Goal: Task Accomplishment & Management: Use online tool/utility

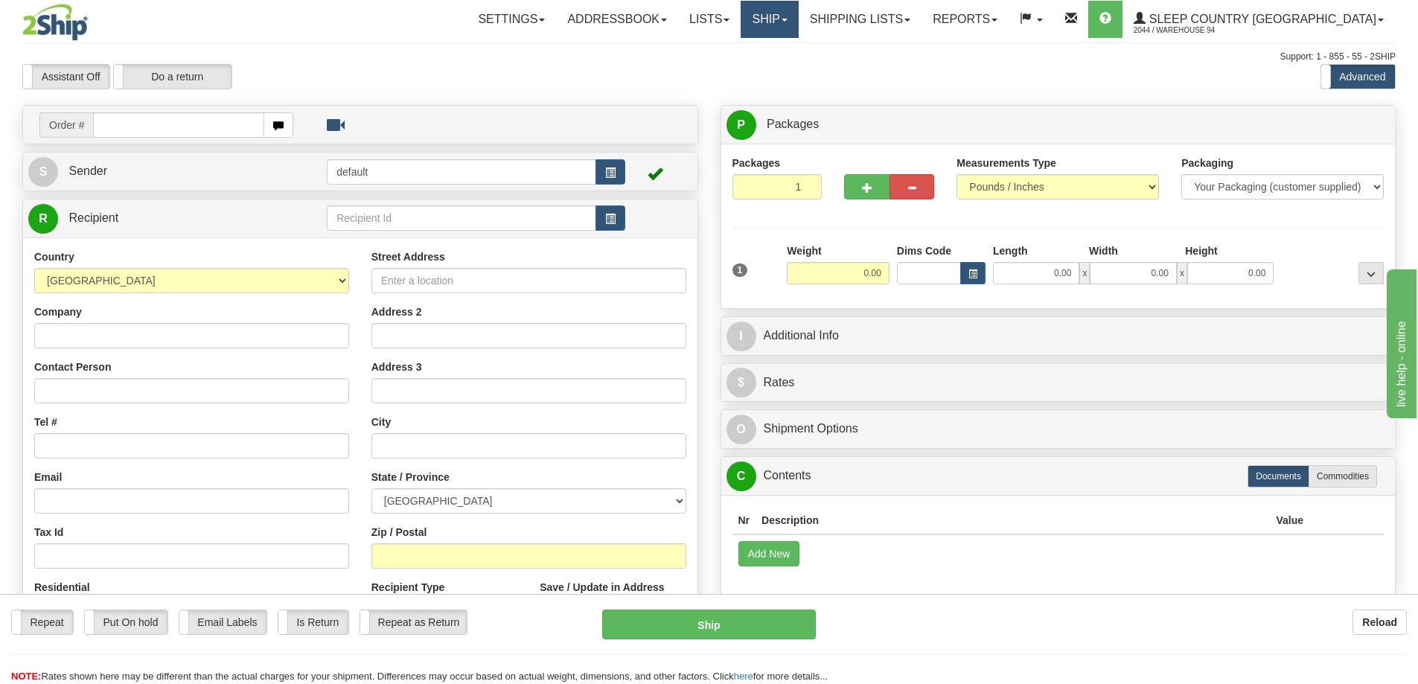
click at [798, 9] on link "Ship" at bounding box center [769, 19] width 57 height 37
click at [783, 68] on span "OnHold / Order Queue" at bounding box center [730, 71] width 105 height 12
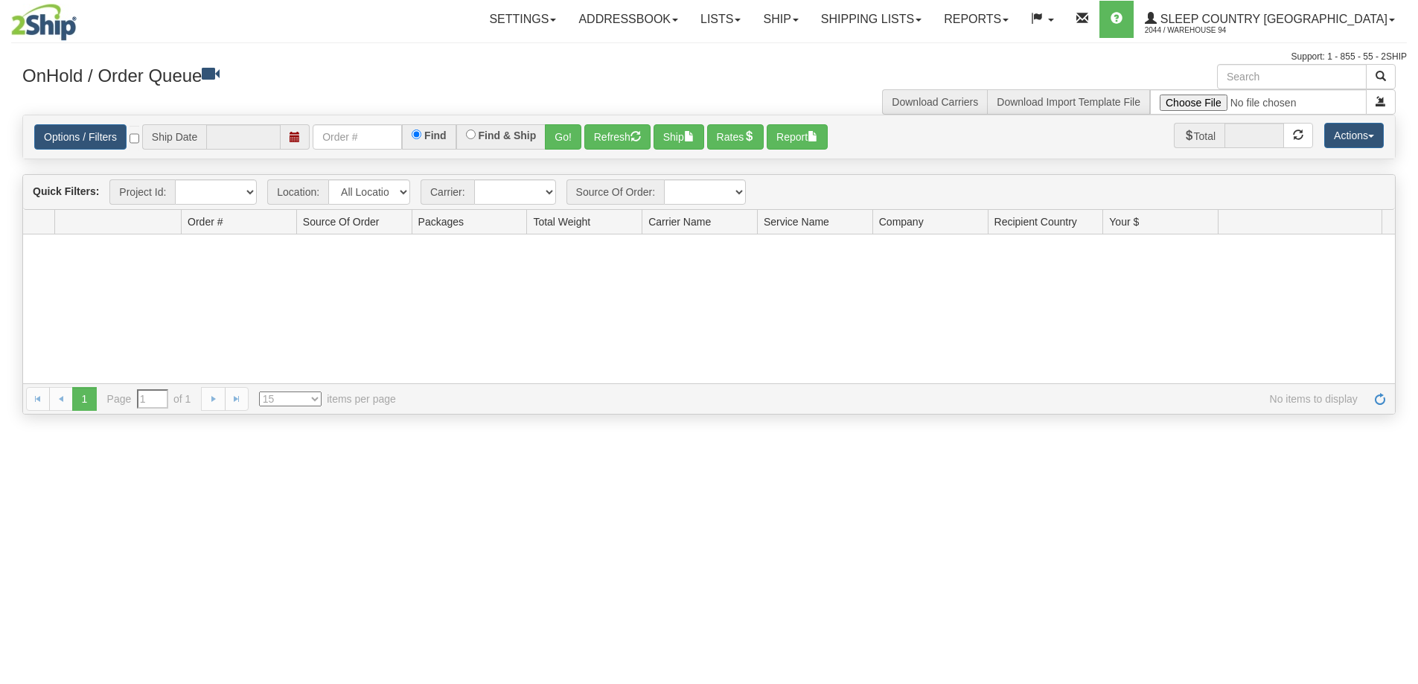
type input "[DATE]"
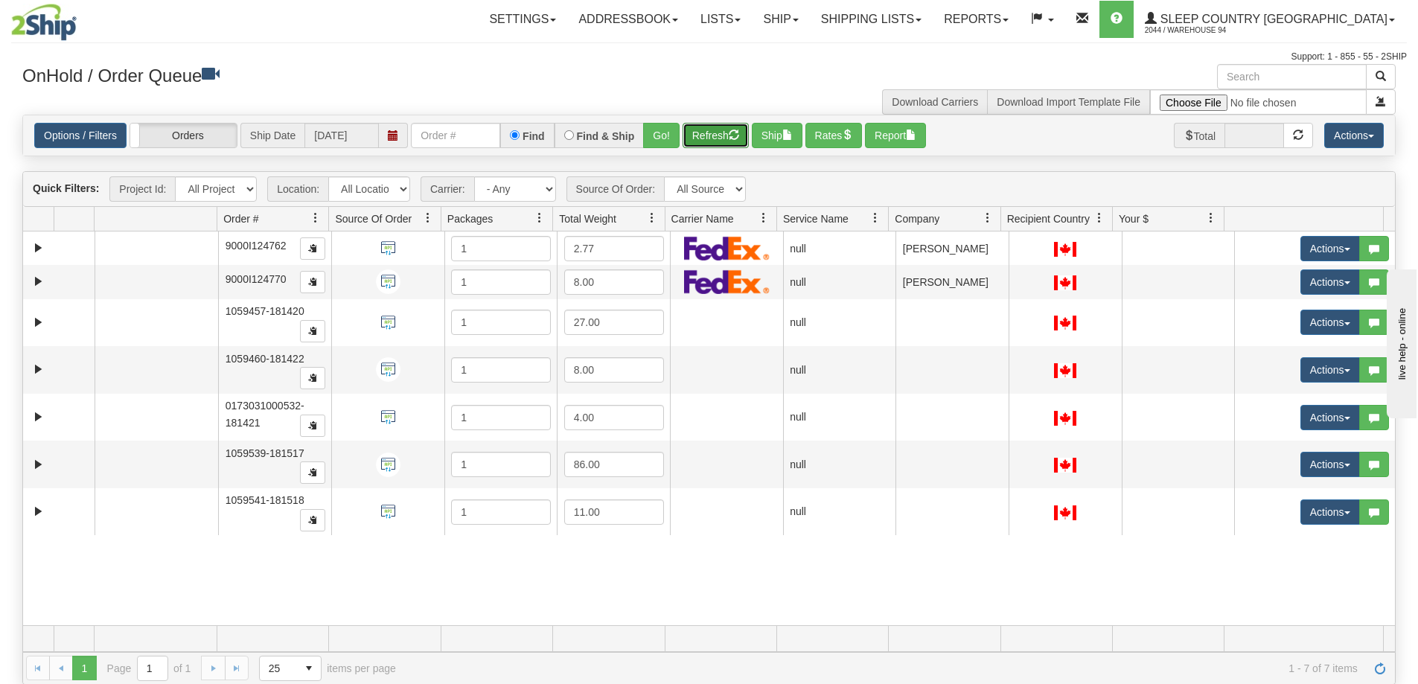
click at [730, 133] on button "Refresh" at bounding box center [715, 135] width 66 height 25
click at [848, 130] on button "Rates" at bounding box center [833, 135] width 57 height 25
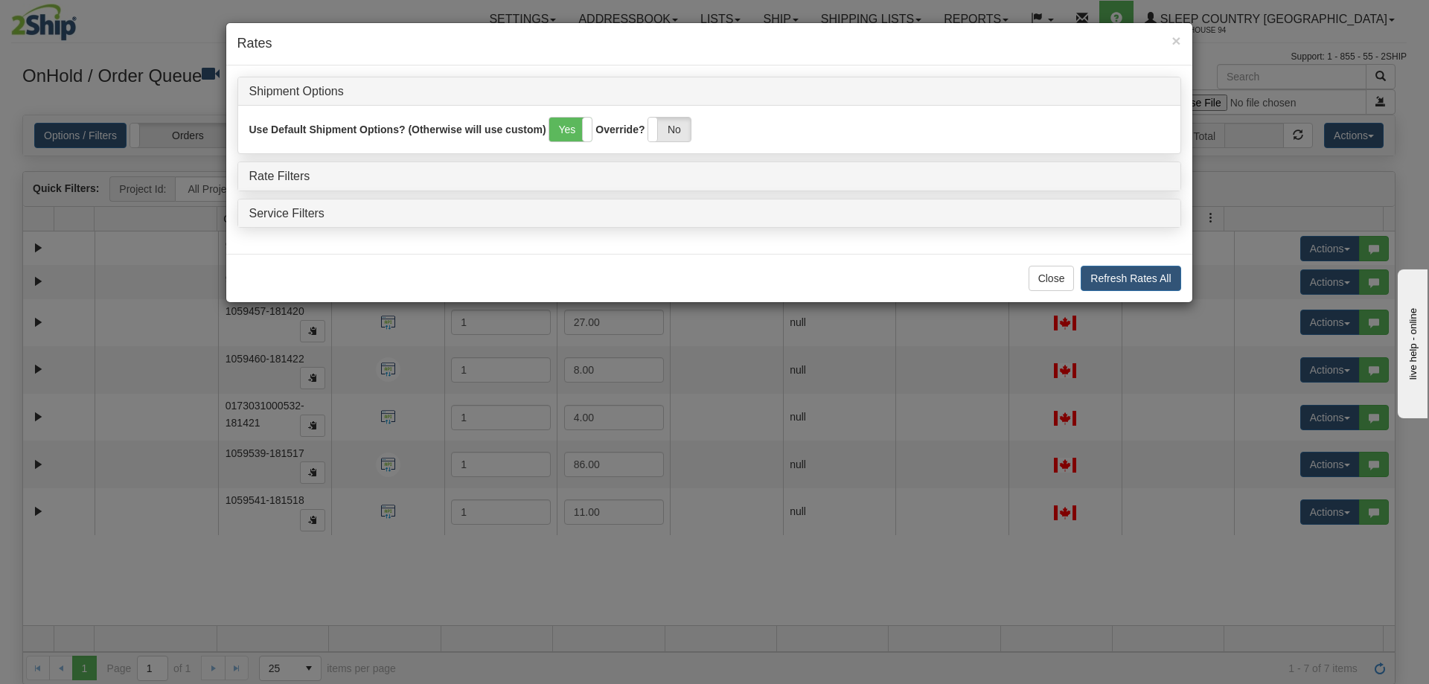
click at [290, 169] on div "Rate Filters" at bounding box center [709, 176] width 942 height 28
click at [288, 179] on link "Rate Filters" at bounding box center [279, 176] width 61 height 13
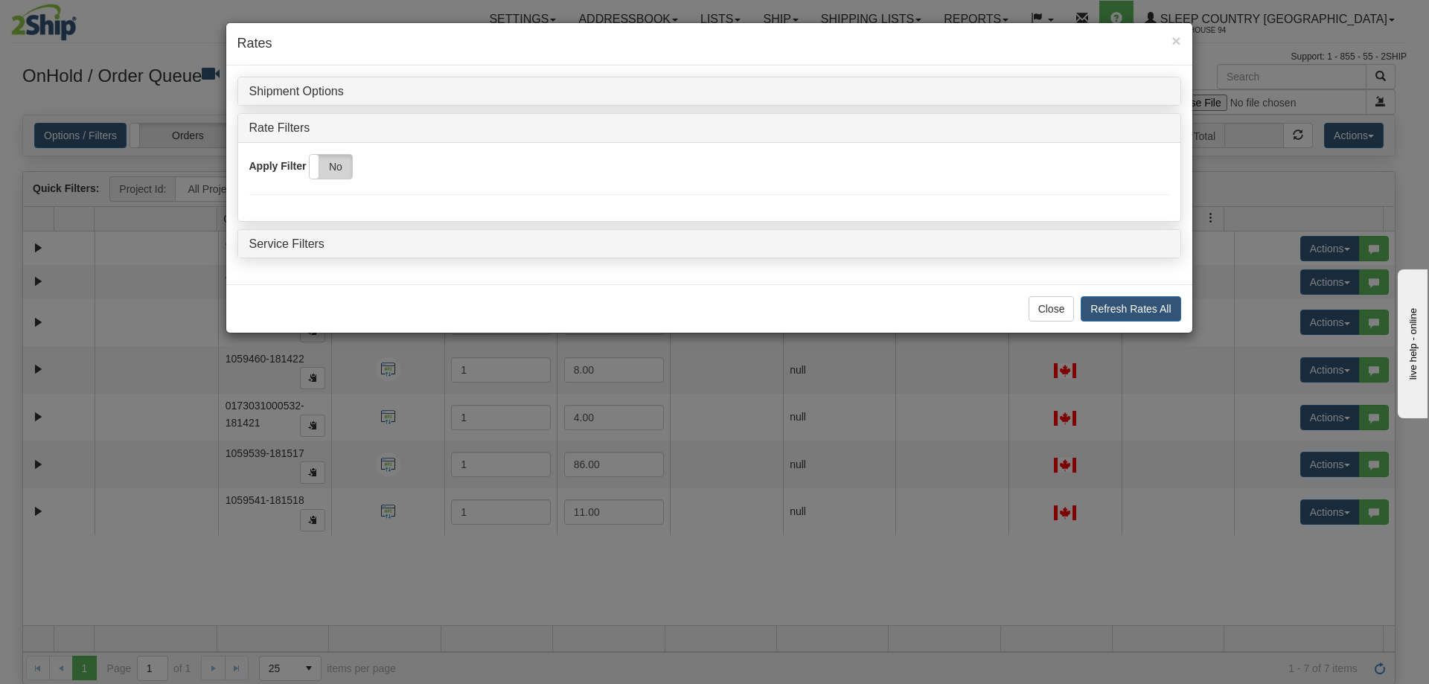
click at [339, 172] on label "No" at bounding box center [331, 167] width 42 height 24
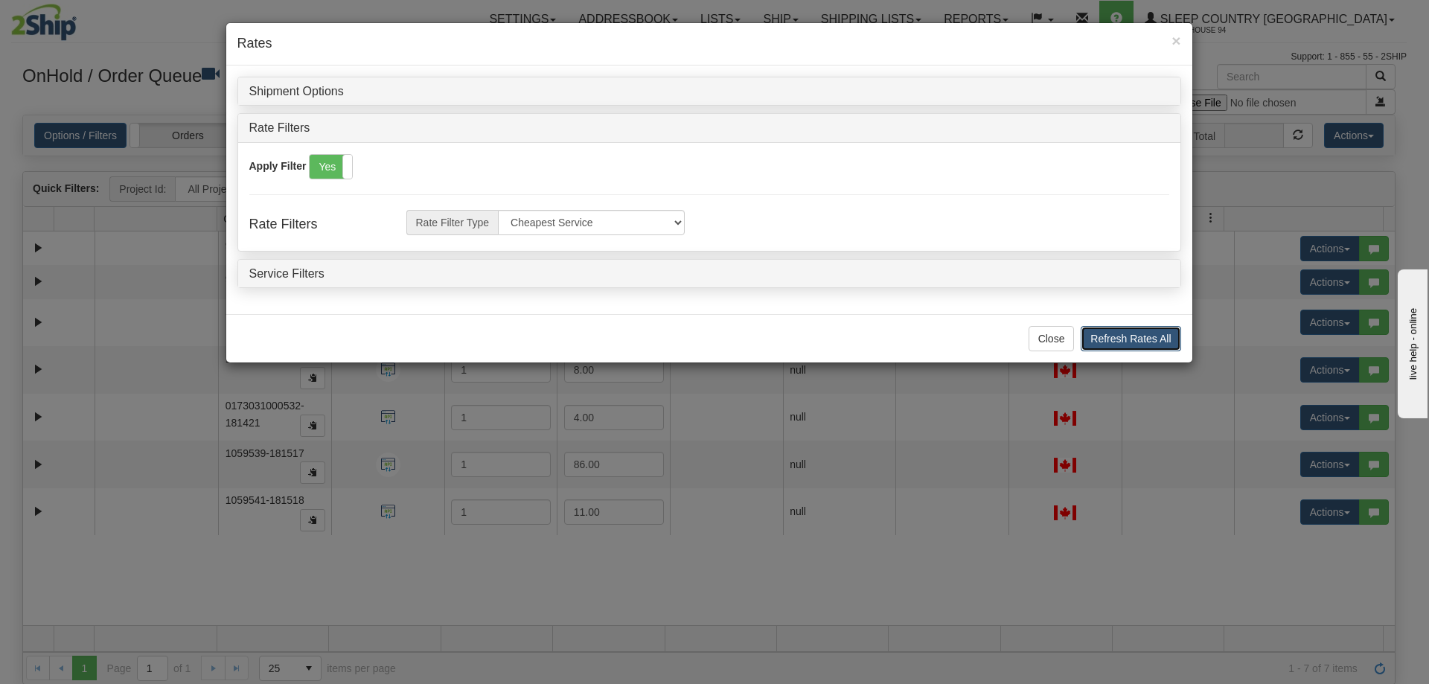
click at [1125, 339] on button "Refresh Rates All" at bounding box center [1131, 338] width 100 height 25
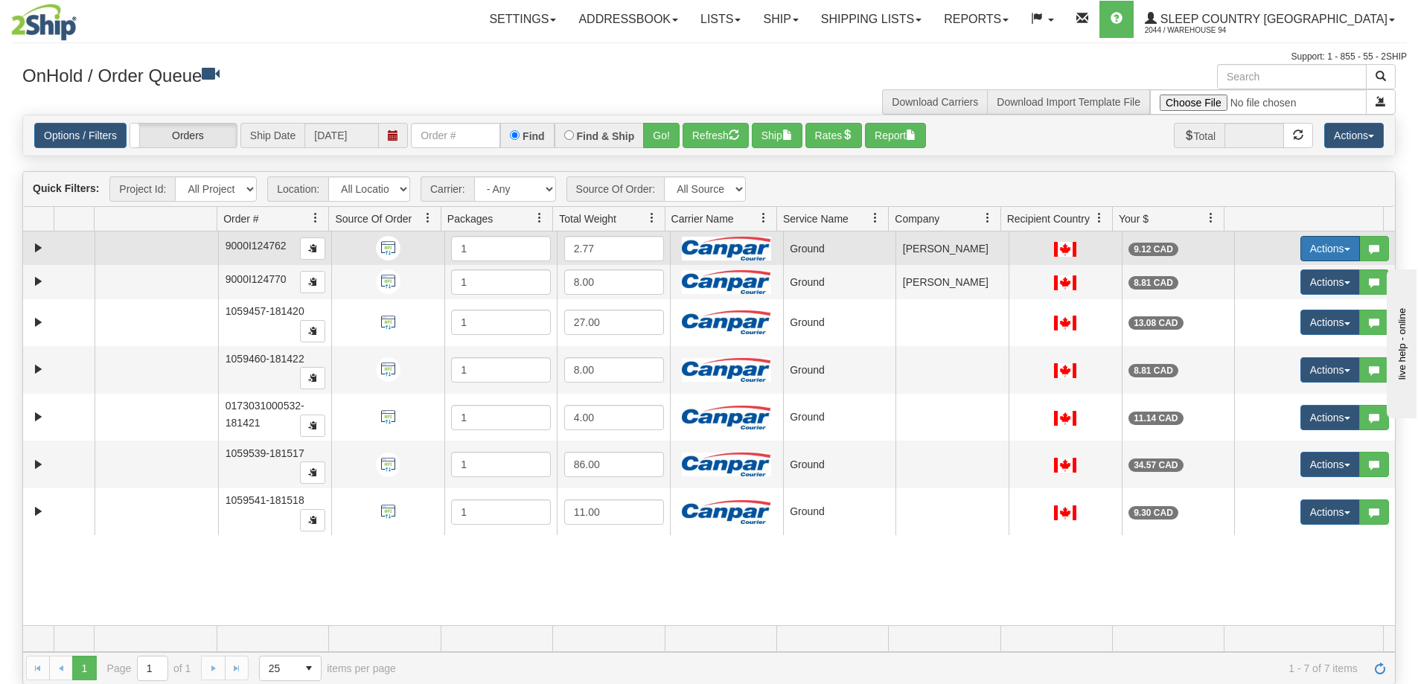
click at [1326, 245] on button "Actions" at bounding box center [1330, 248] width 60 height 25
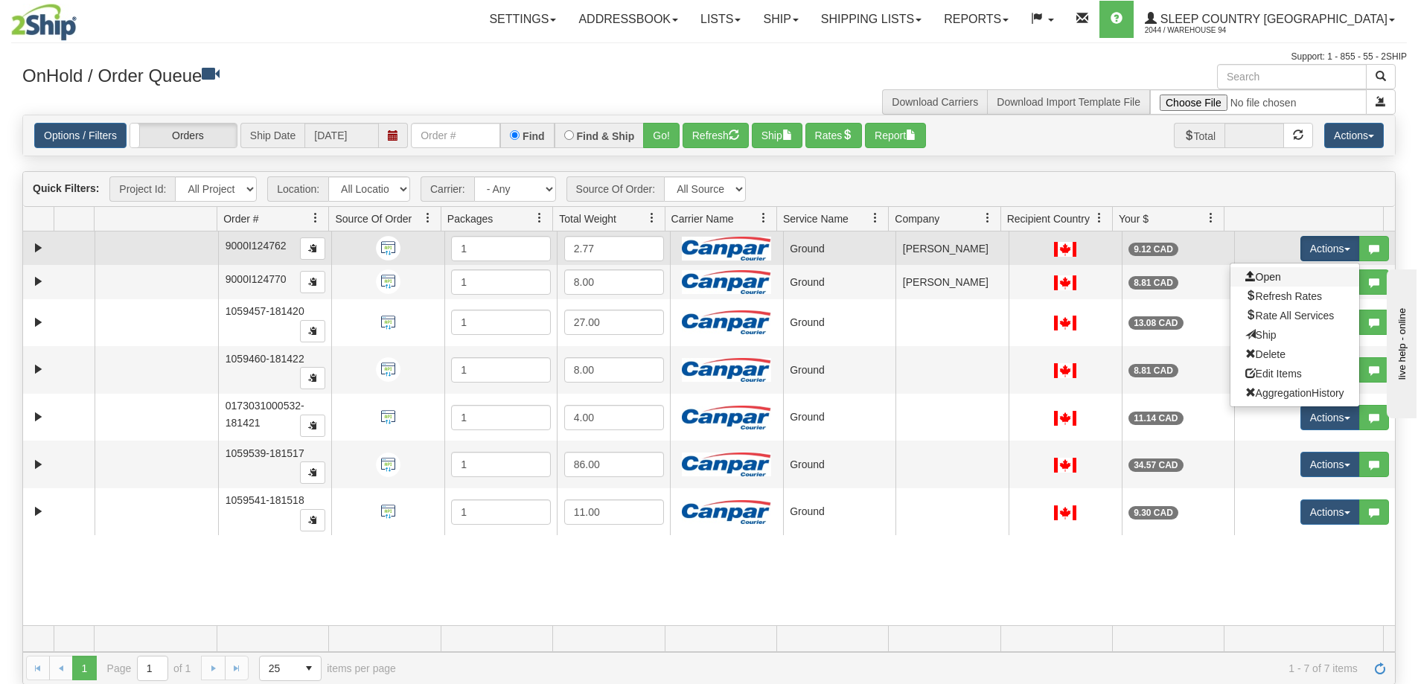
click at [1309, 275] on link "Open" at bounding box center [1294, 276] width 129 height 19
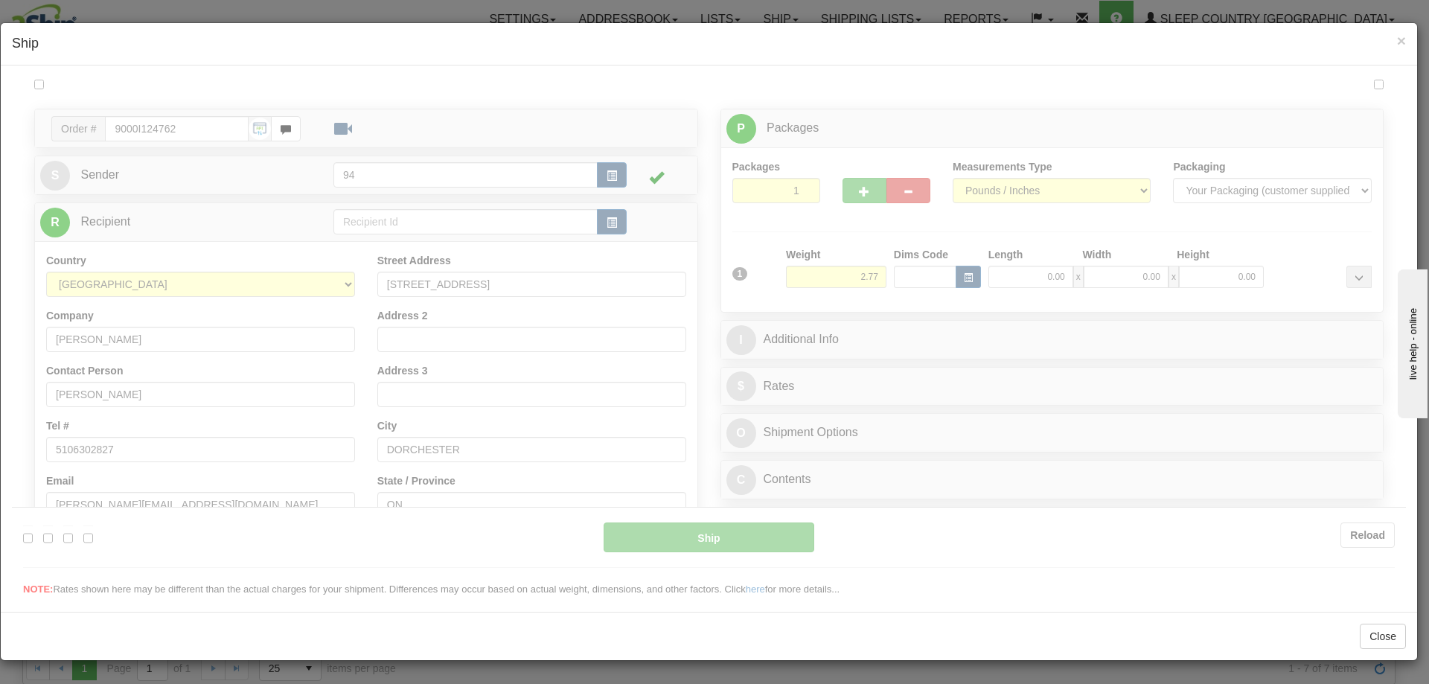
type input "1"
type input "14:06"
type input "16:00"
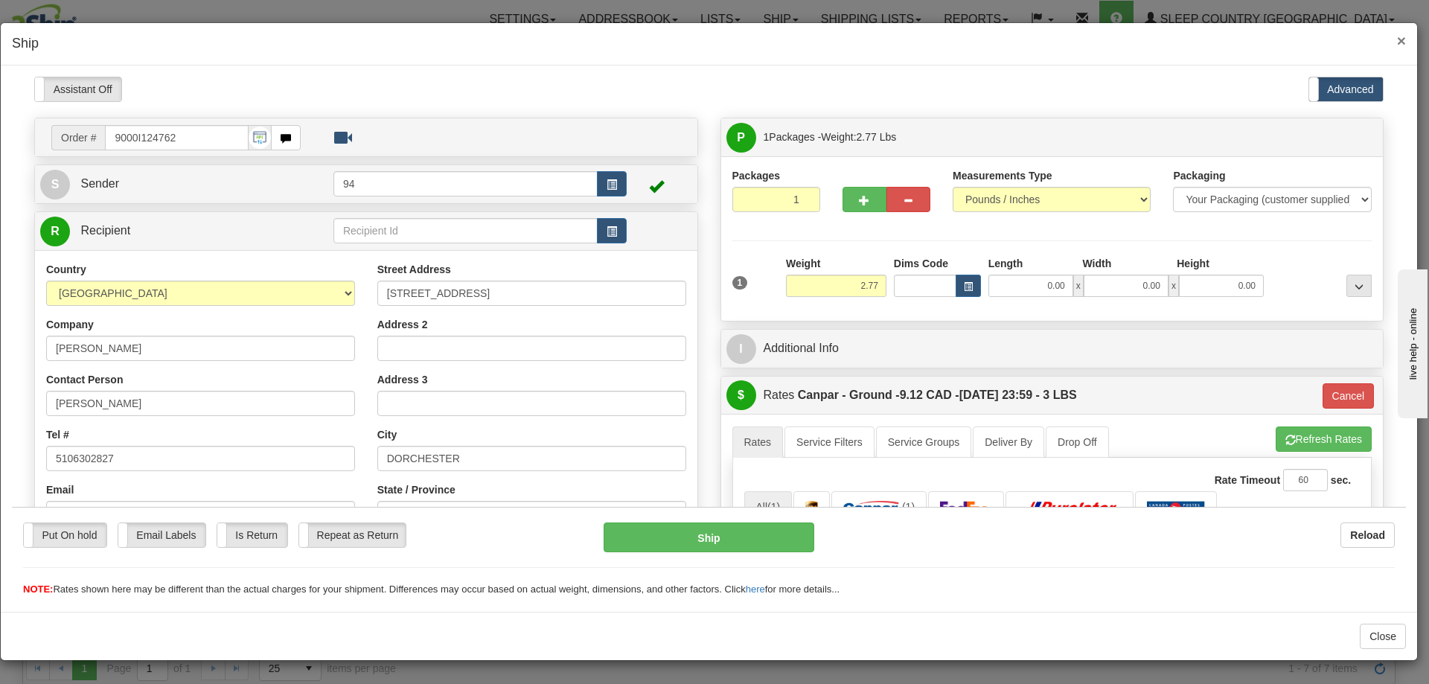
click at [1401, 35] on span "×" at bounding box center [1401, 40] width 9 height 17
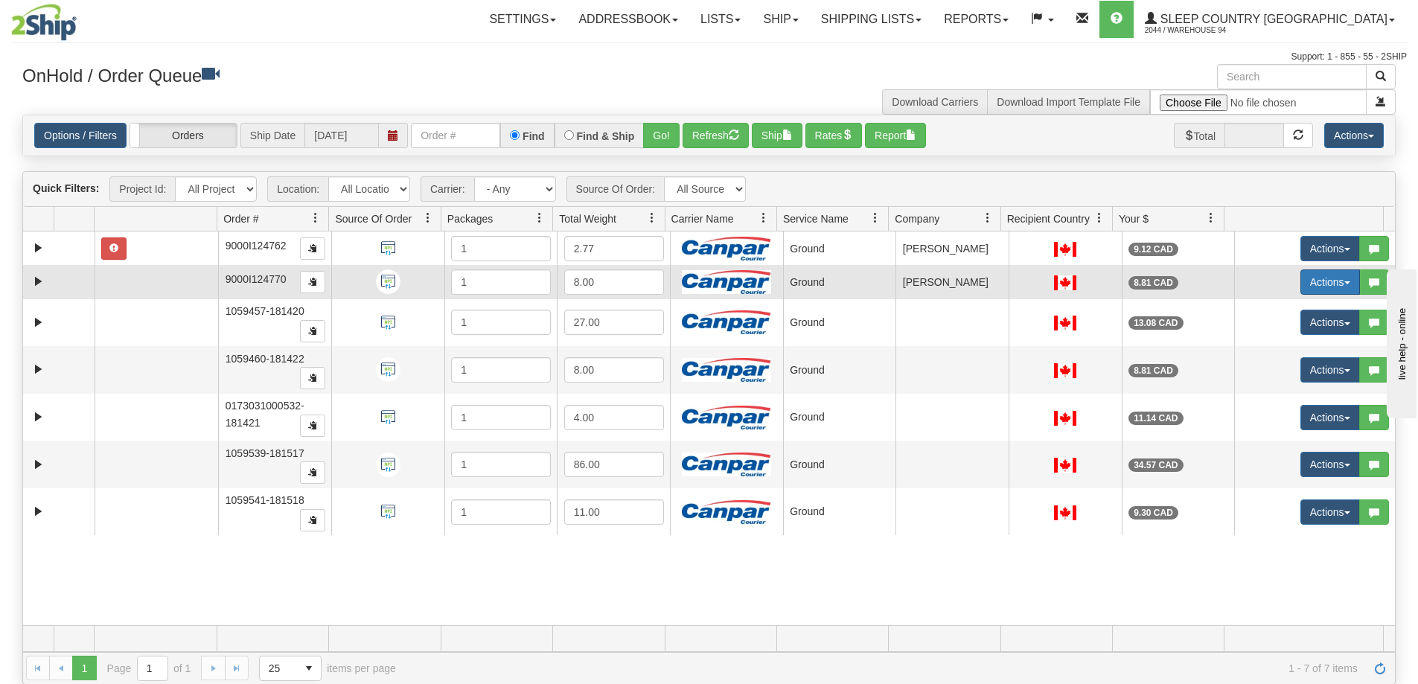
click at [1326, 281] on button "Actions" at bounding box center [1330, 281] width 60 height 25
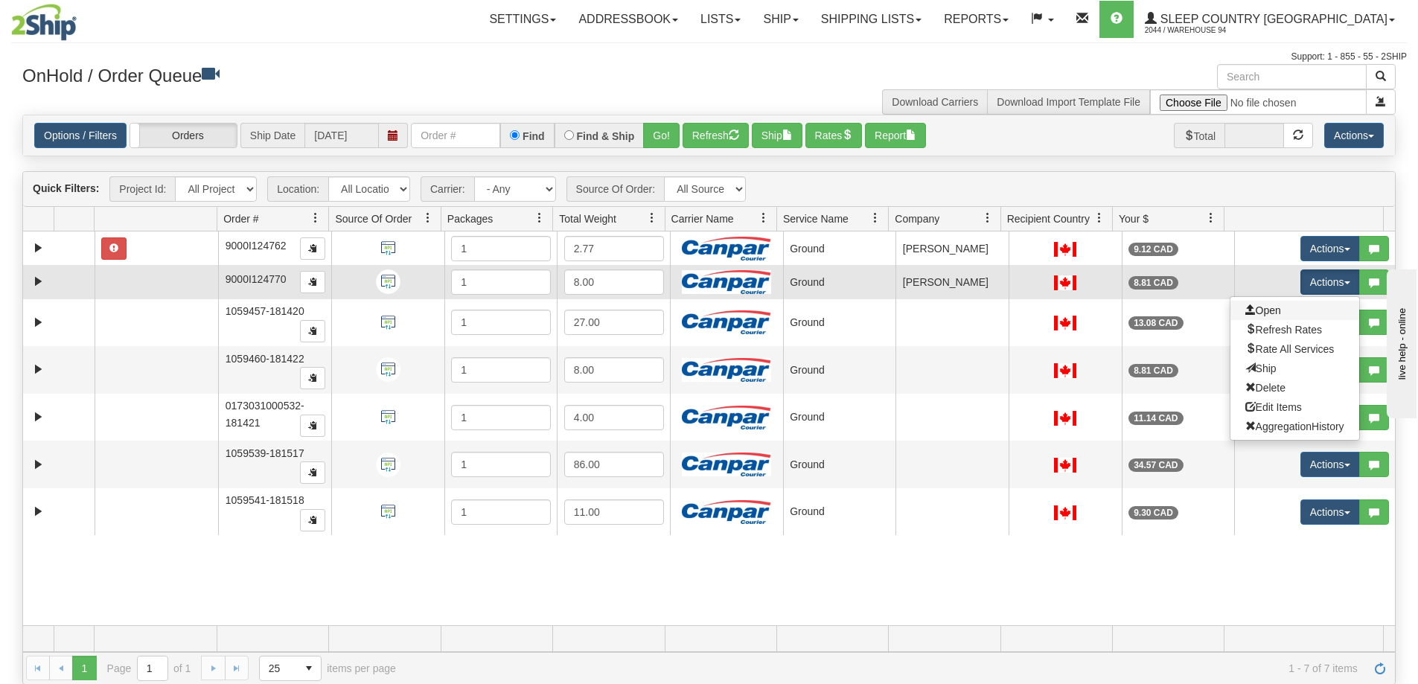
click at [1290, 318] on link "Open" at bounding box center [1294, 310] width 129 height 19
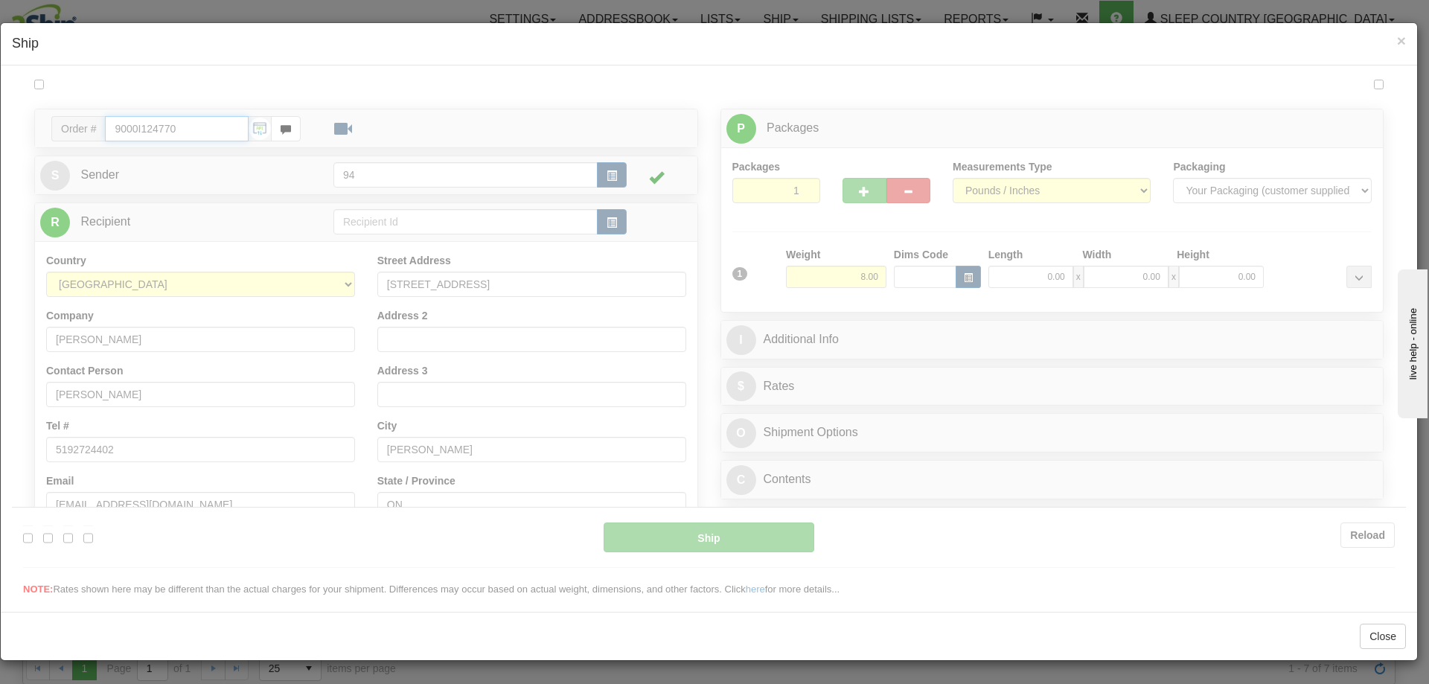
type input "1"
type input "14:06"
type input "16:00"
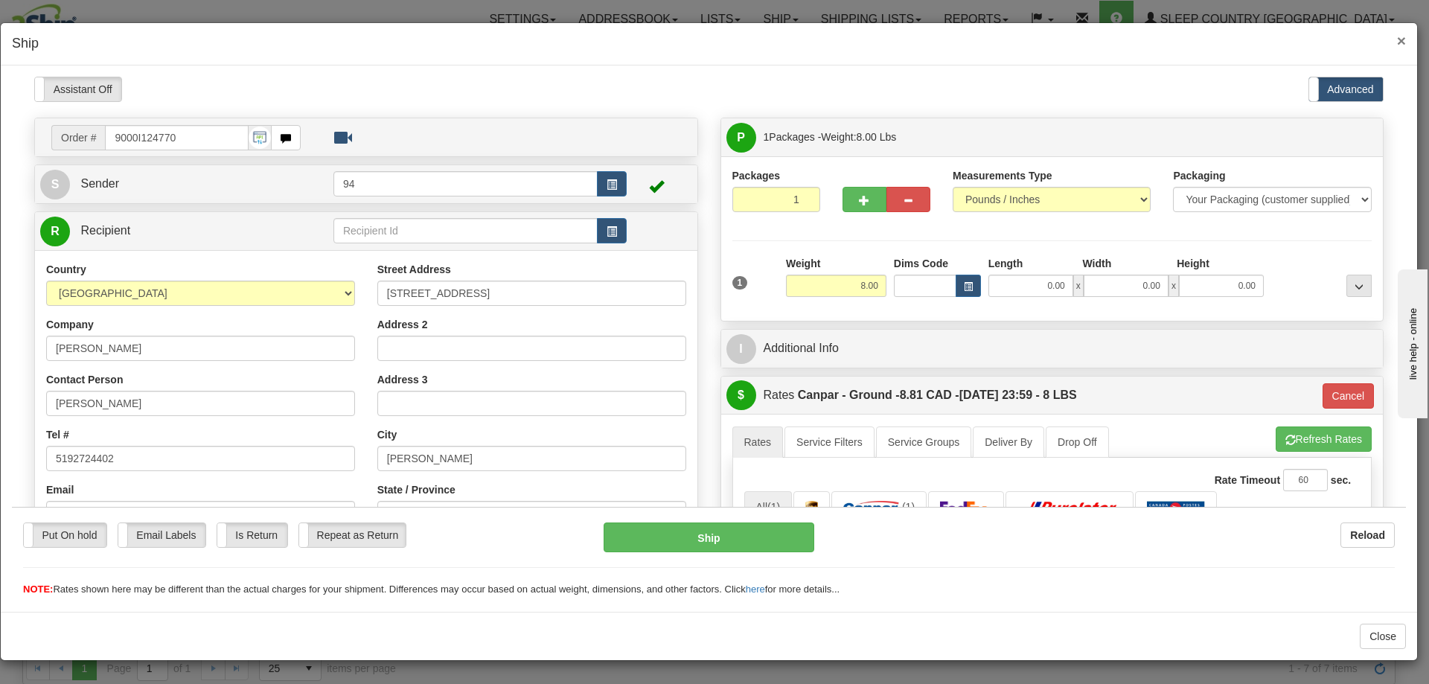
click at [1403, 39] on span "×" at bounding box center [1401, 40] width 9 height 17
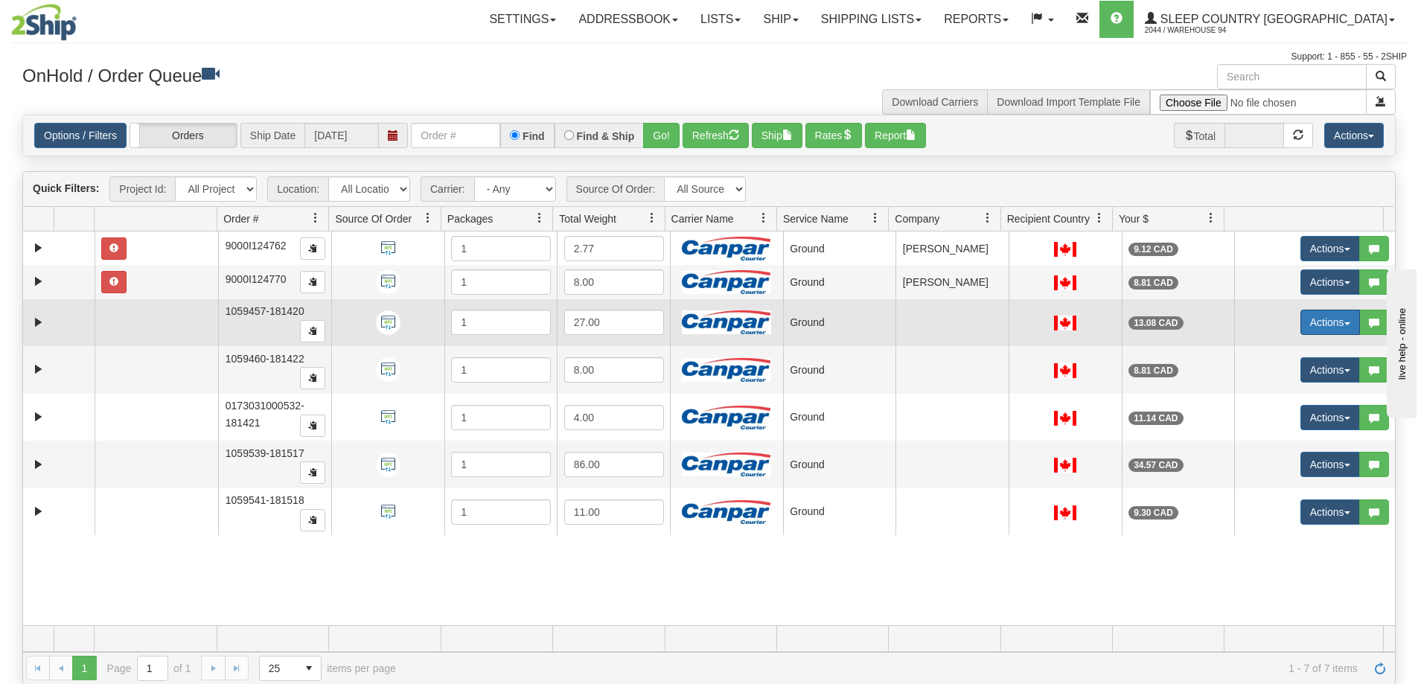
click at [1329, 320] on button "Actions" at bounding box center [1330, 322] width 60 height 25
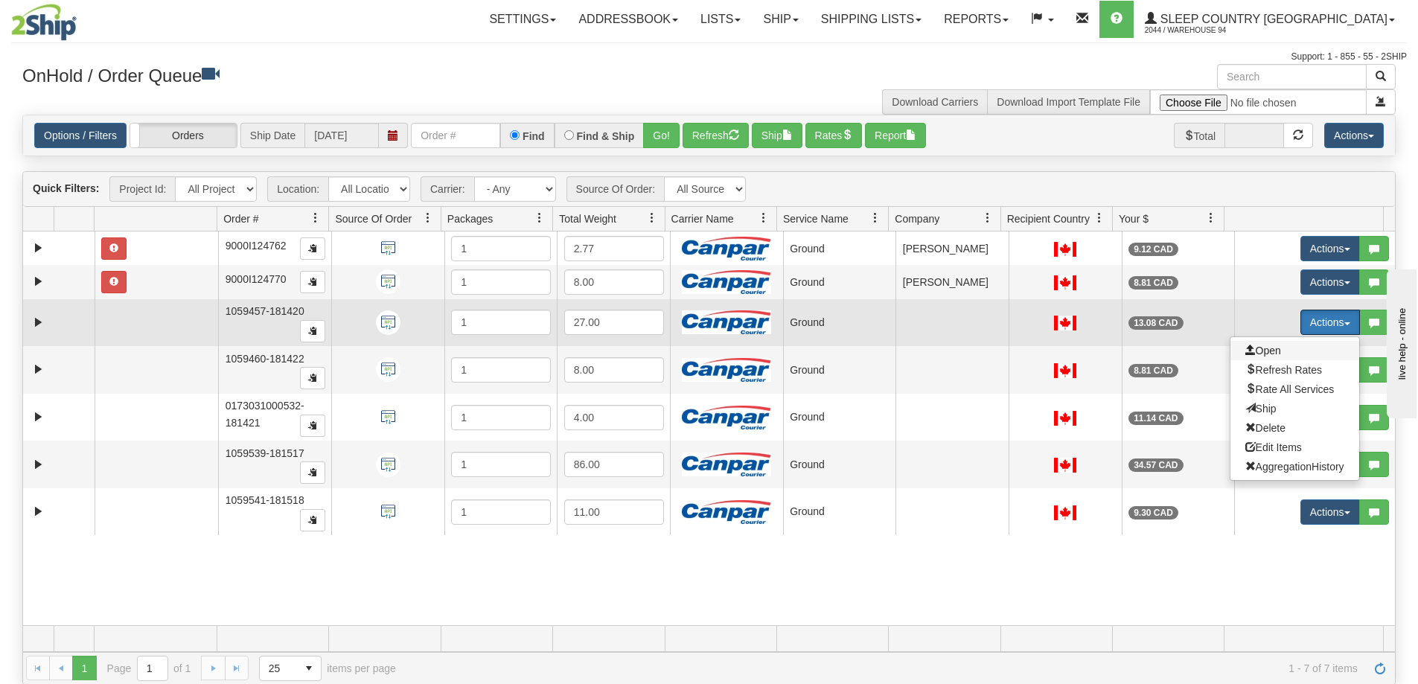
click at [1271, 348] on link "Open" at bounding box center [1294, 350] width 129 height 19
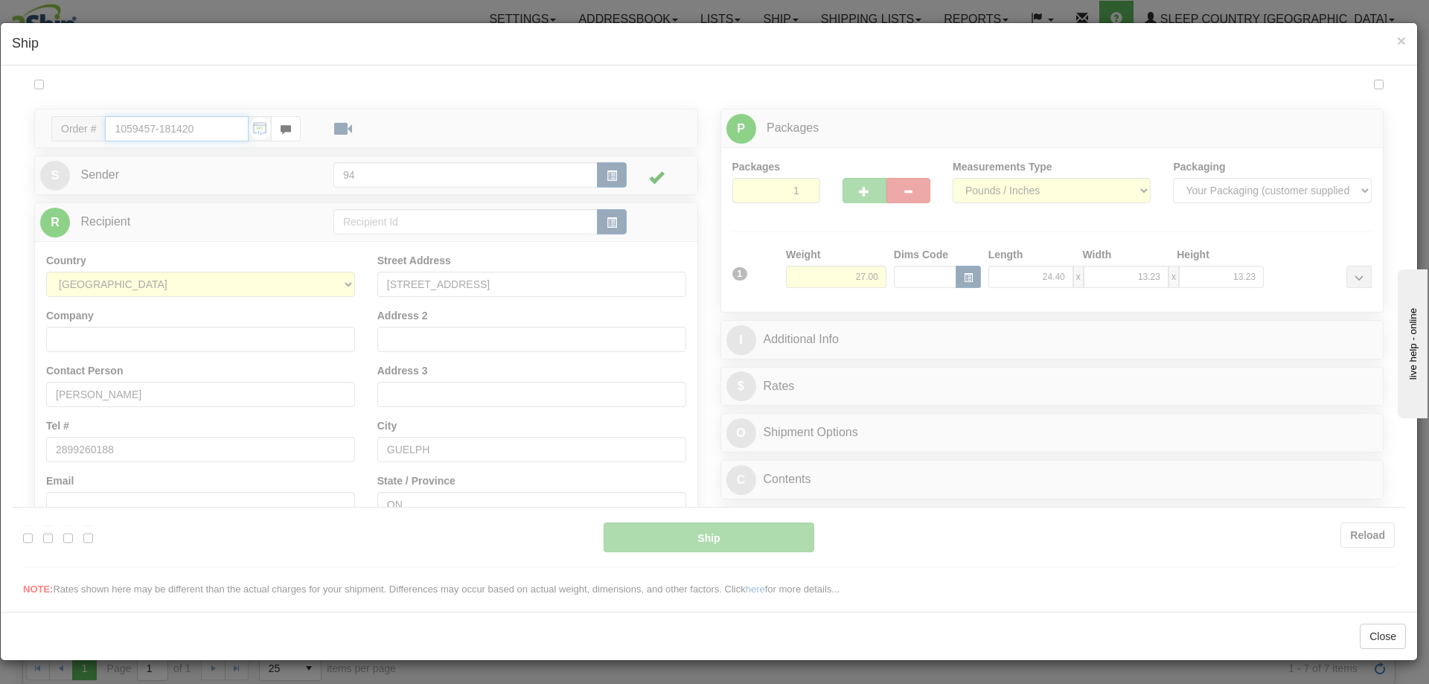
type input "1"
type input "14:06"
type input "16:00"
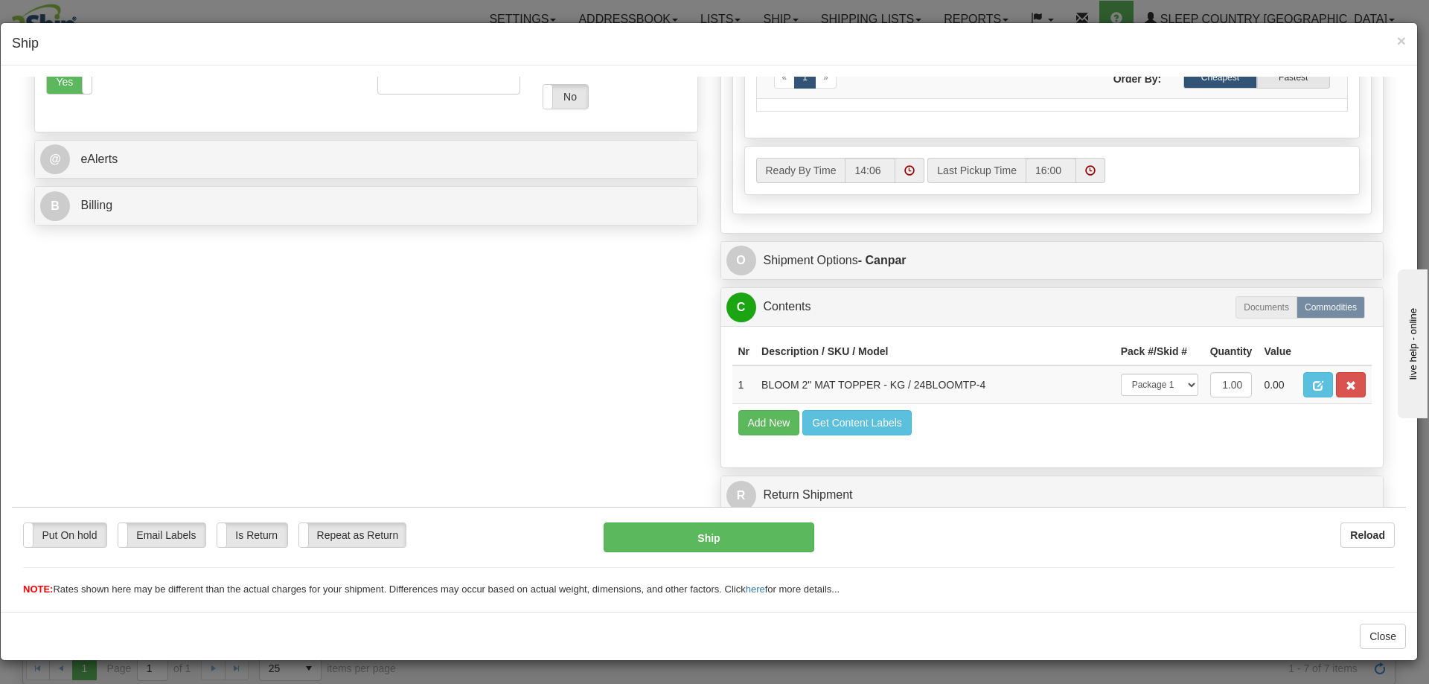
scroll to position [543, 0]
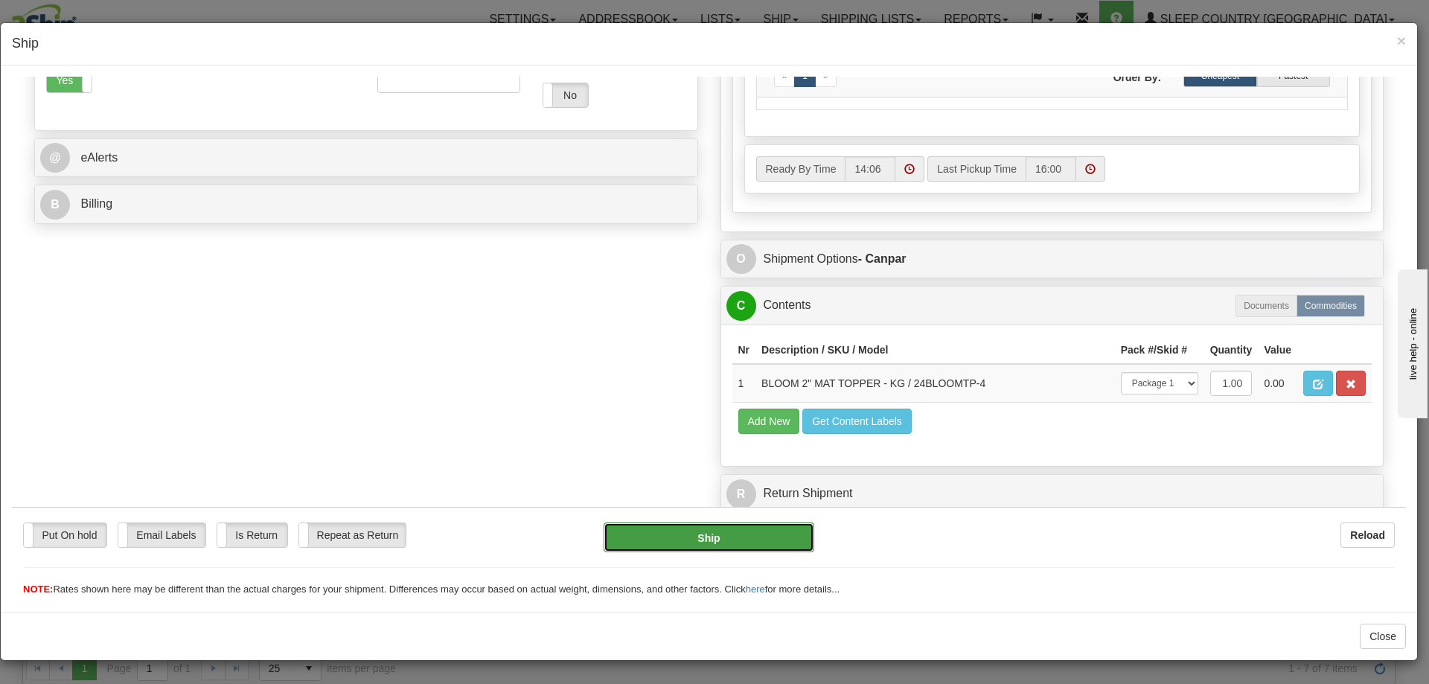
click at [770, 531] on button "Ship" at bounding box center [709, 537] width 210 height 30
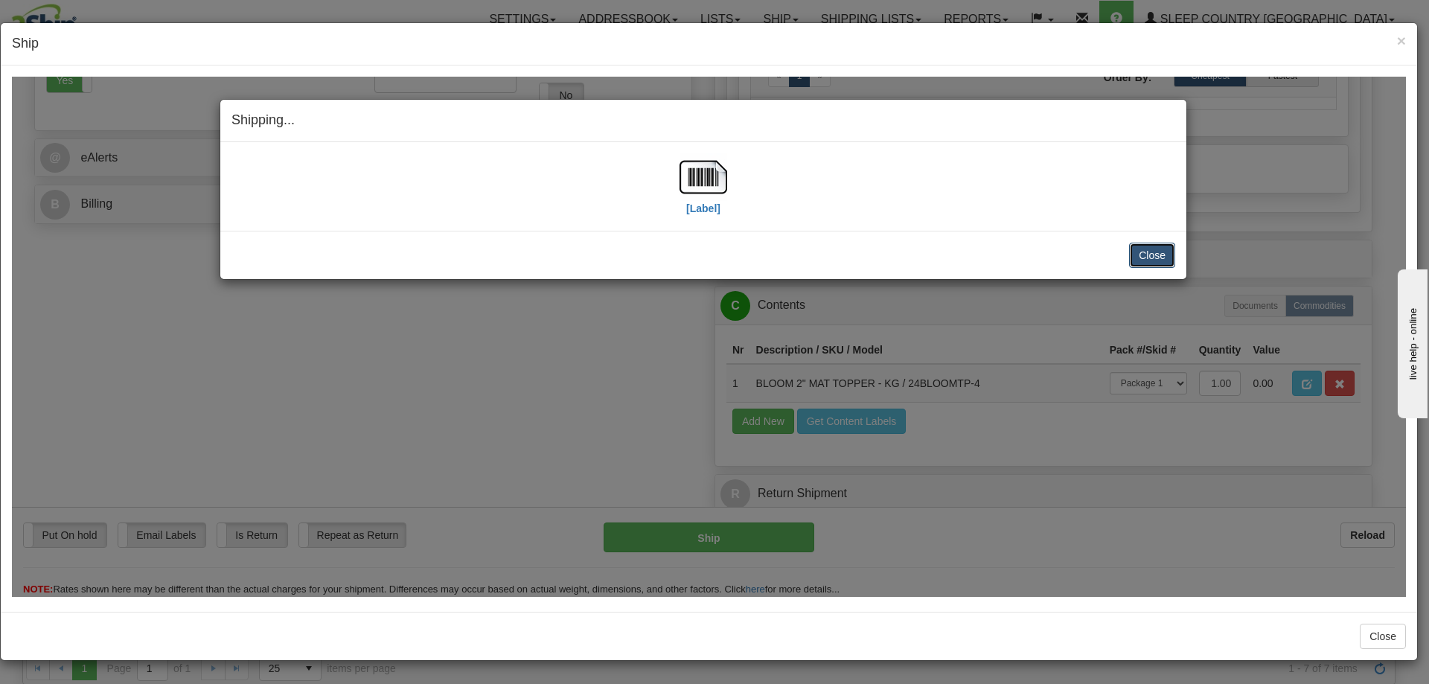
click at [1145, 253] on button "Close" at bounding box center [1152, 254] width 46 height 25
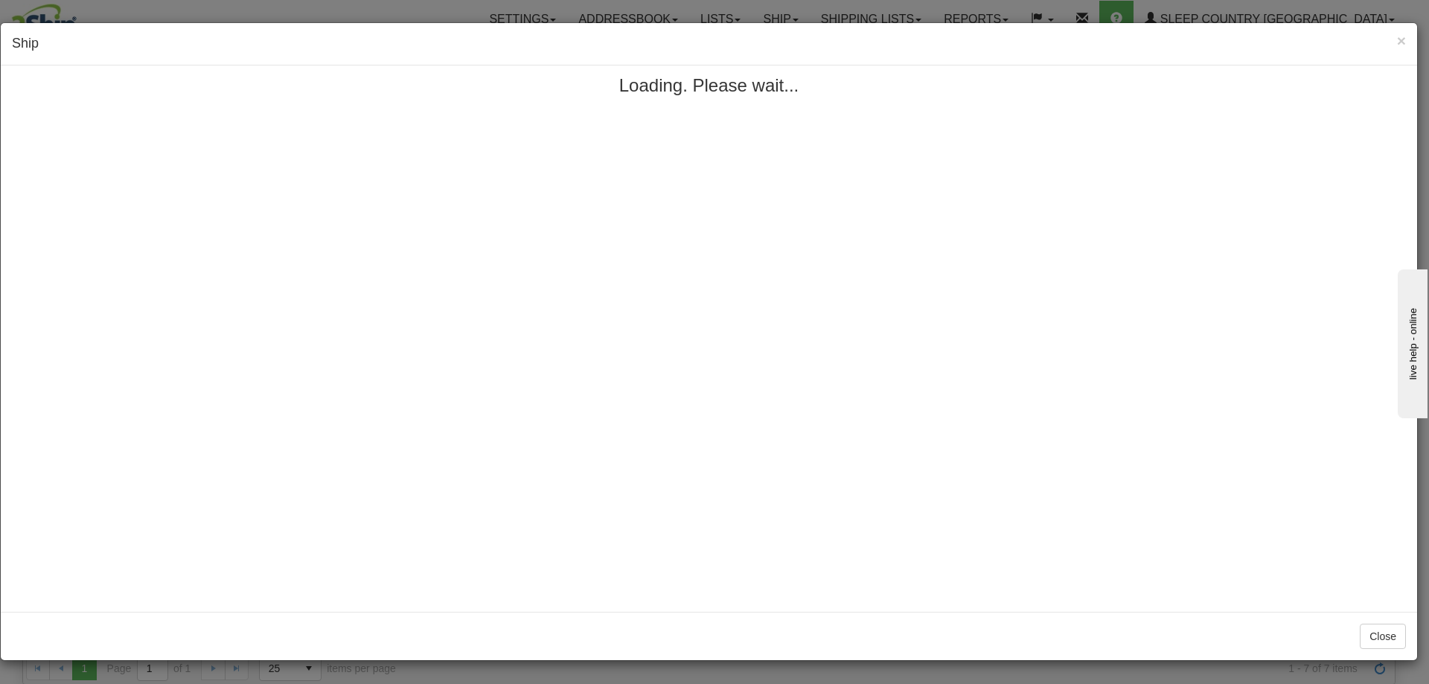
scroll to position [0, 0]
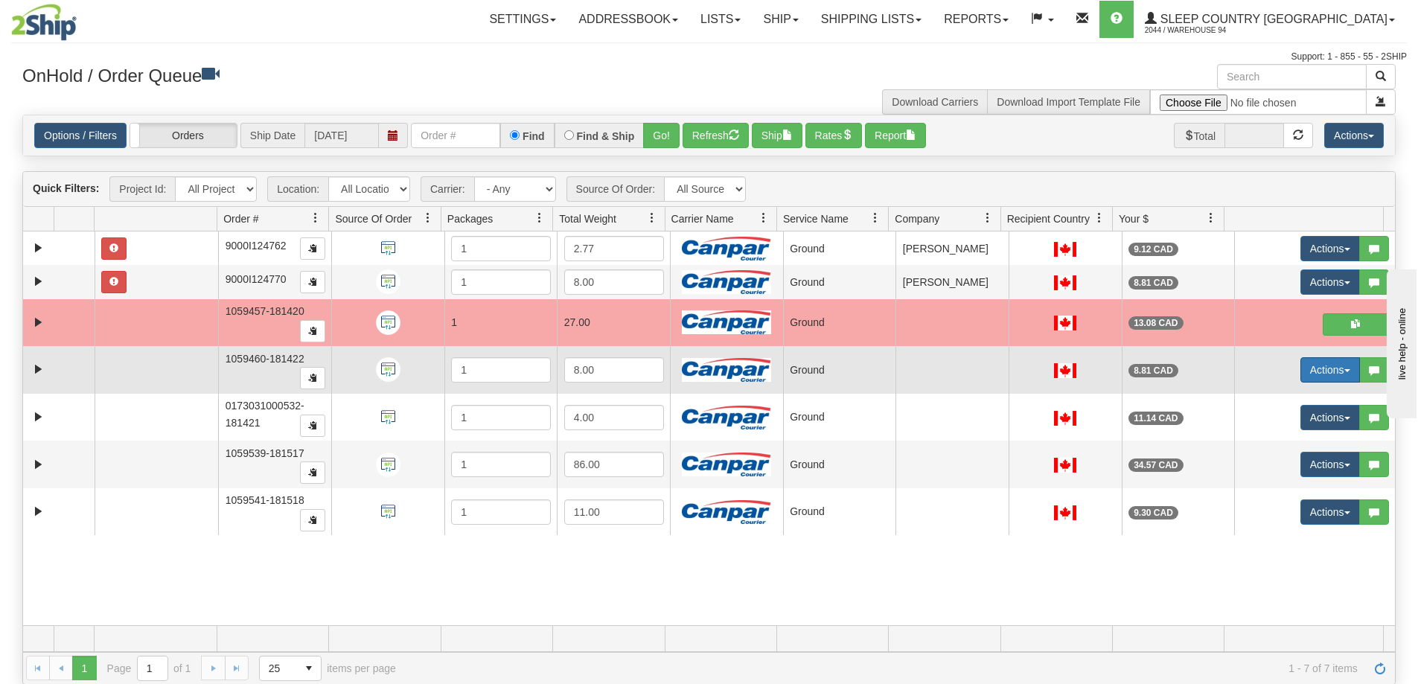
click at [1331, 365] on button "Actions" at bounding box center [1330, 369] width 60 height 25
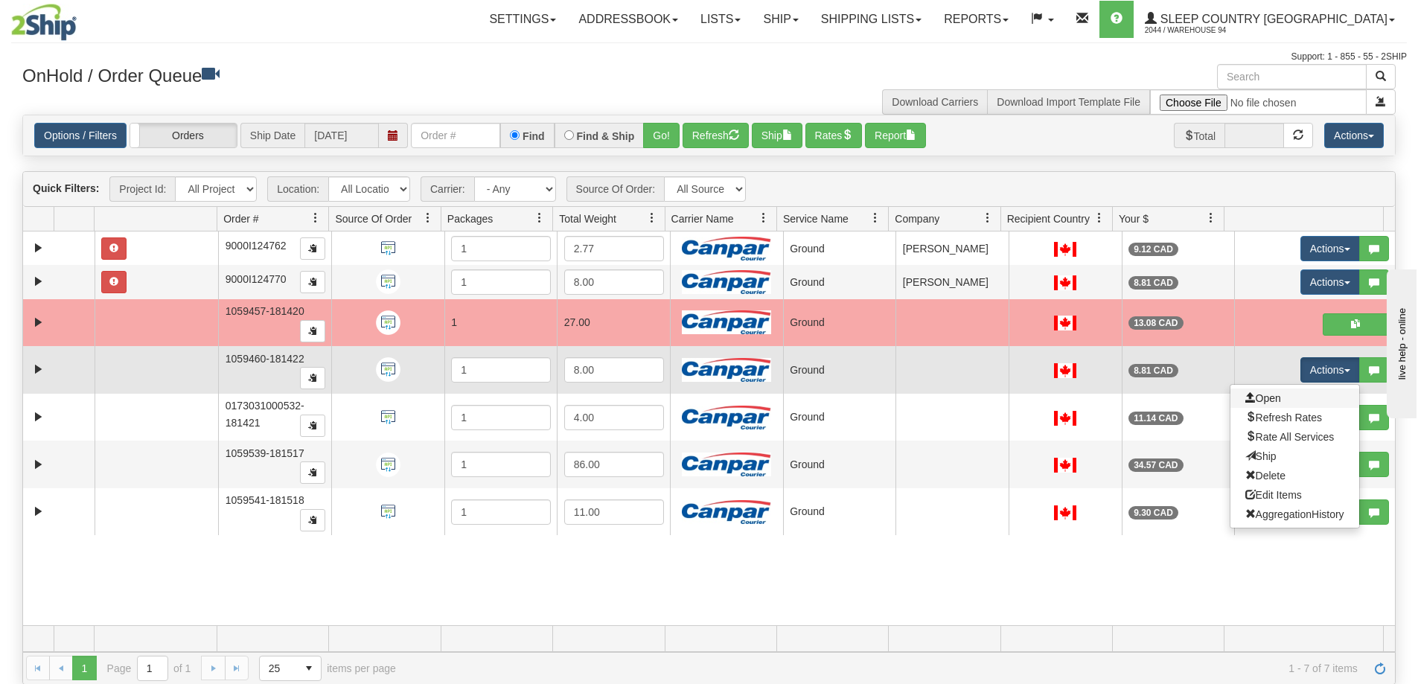
click at [1318, 403] on link "Open" at bounding box center [1294, 398] width 129 height 19
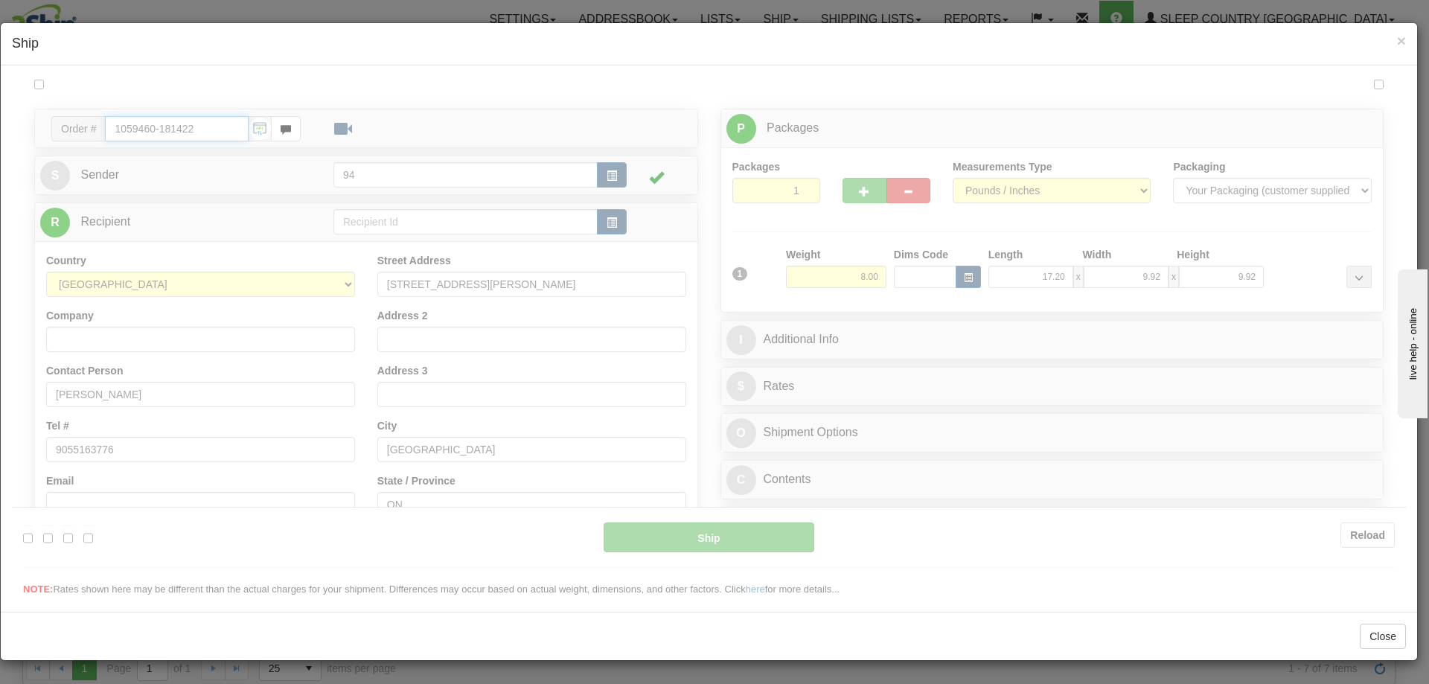
type input "1"
type input "14:07"
type input "16:00"
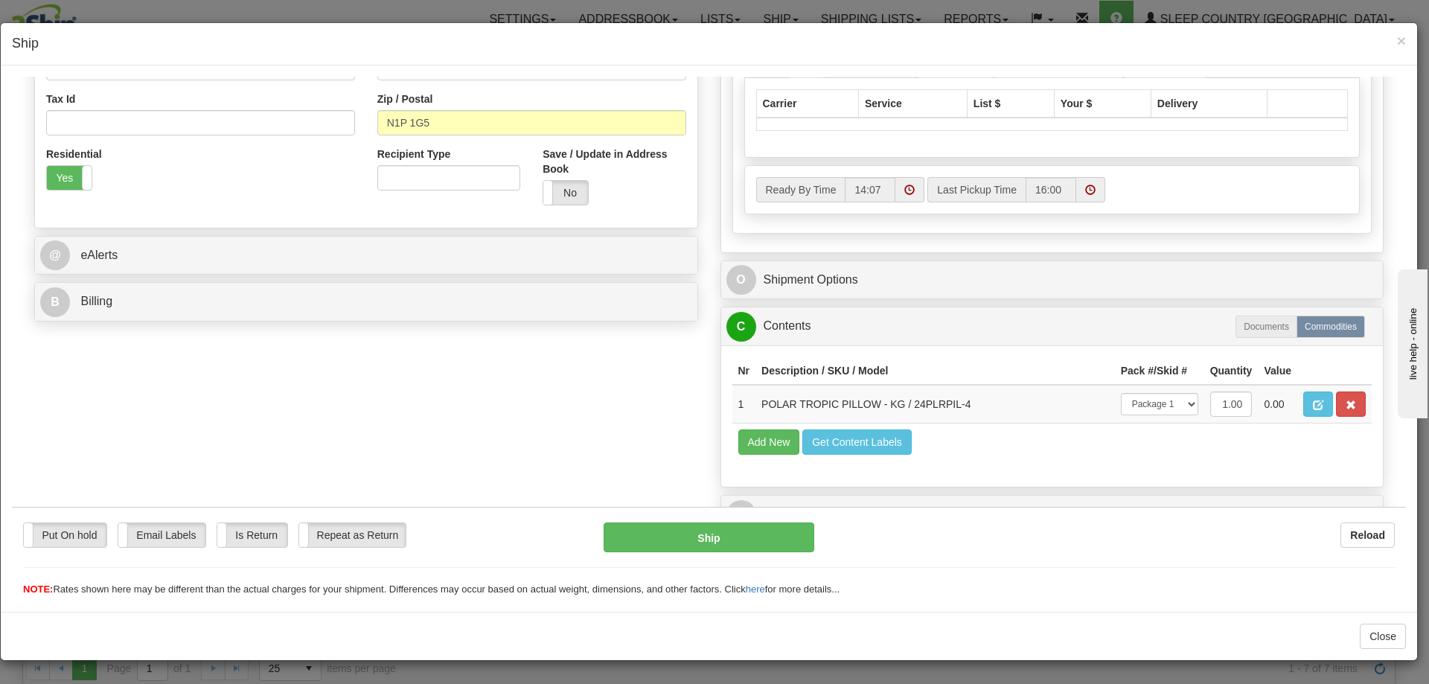
scroll to position [447, 0]
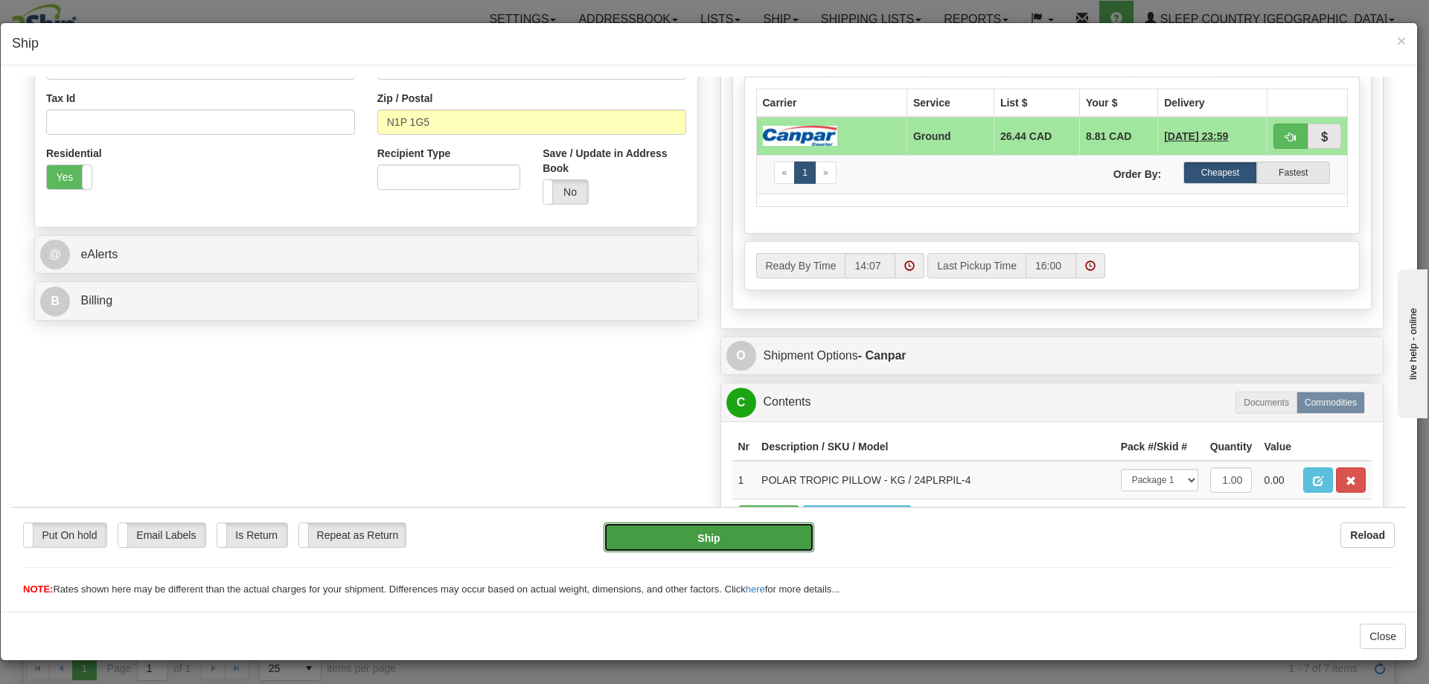
click at [733, 534] on button "Ship" at bounding box center [709, 537] width 210 height 30
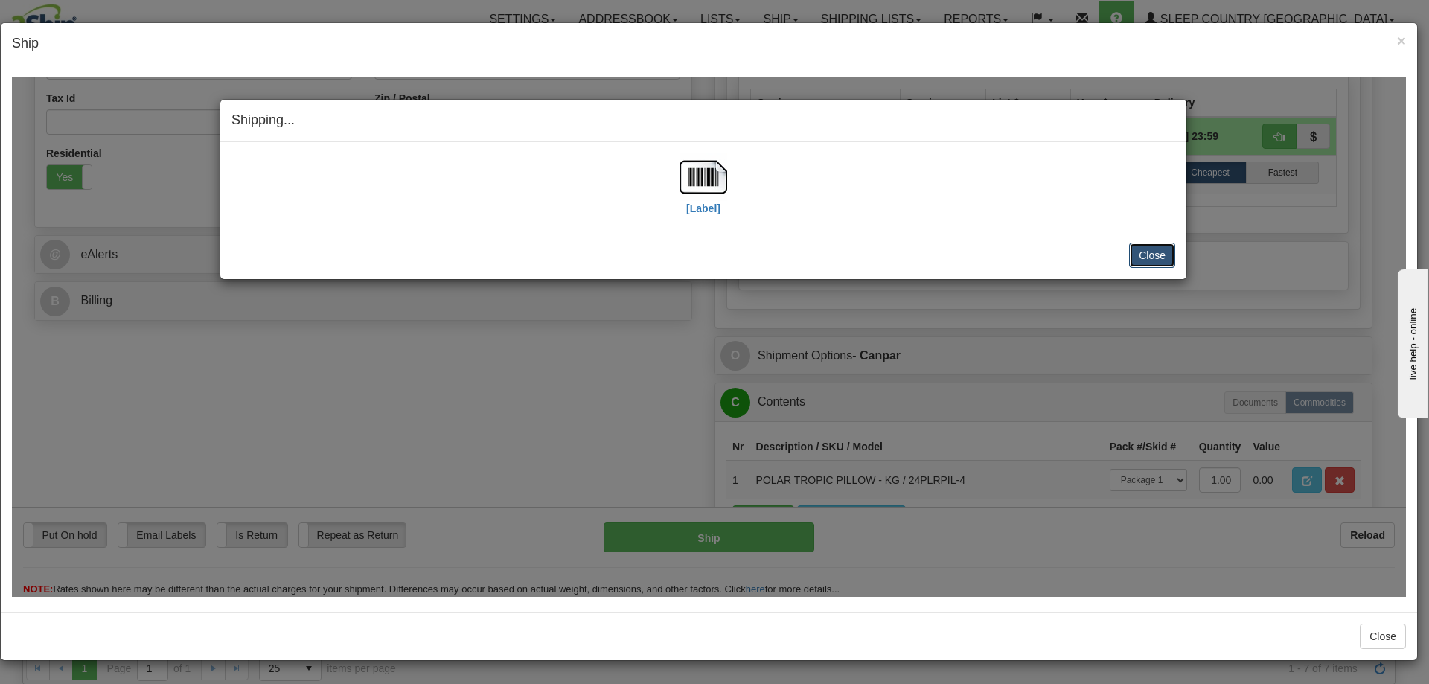
click at [1151, 251] on button "Close" at bounding box center [1152, 254] width 46 height 25
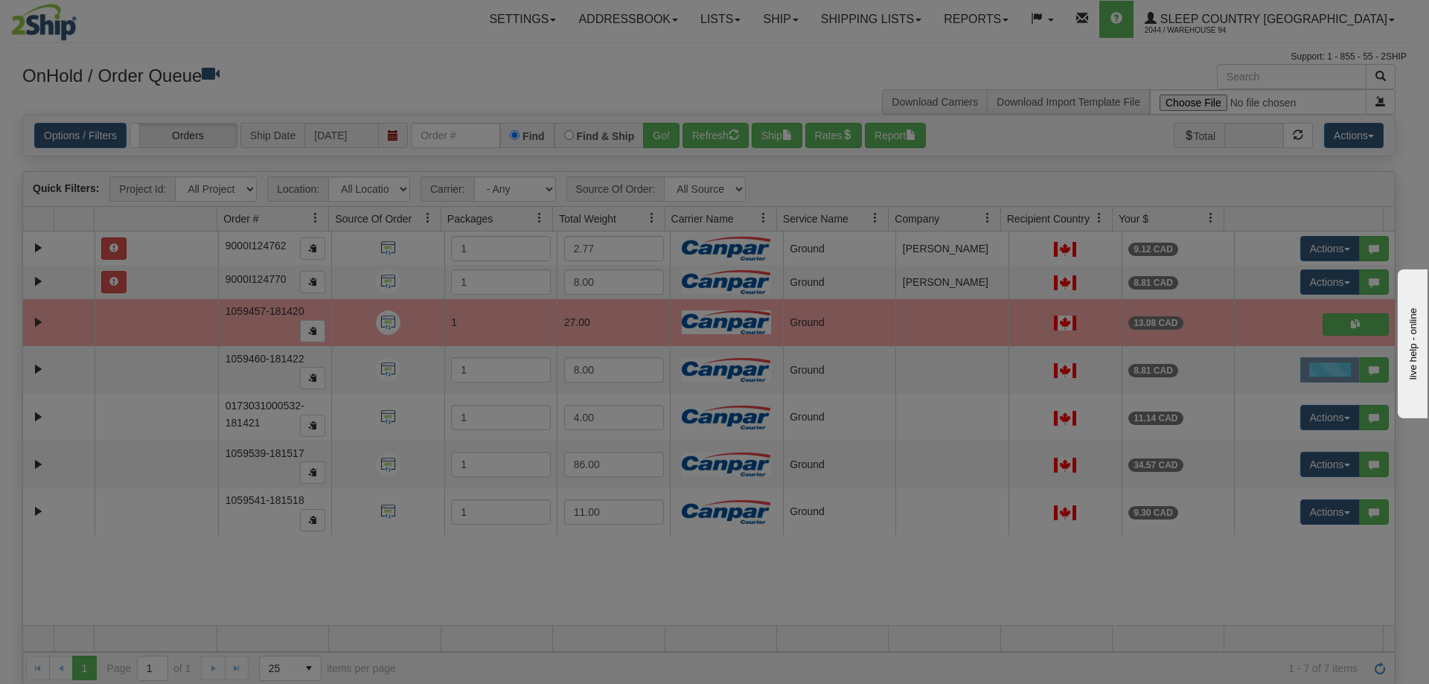
scroll to position [0, 0]
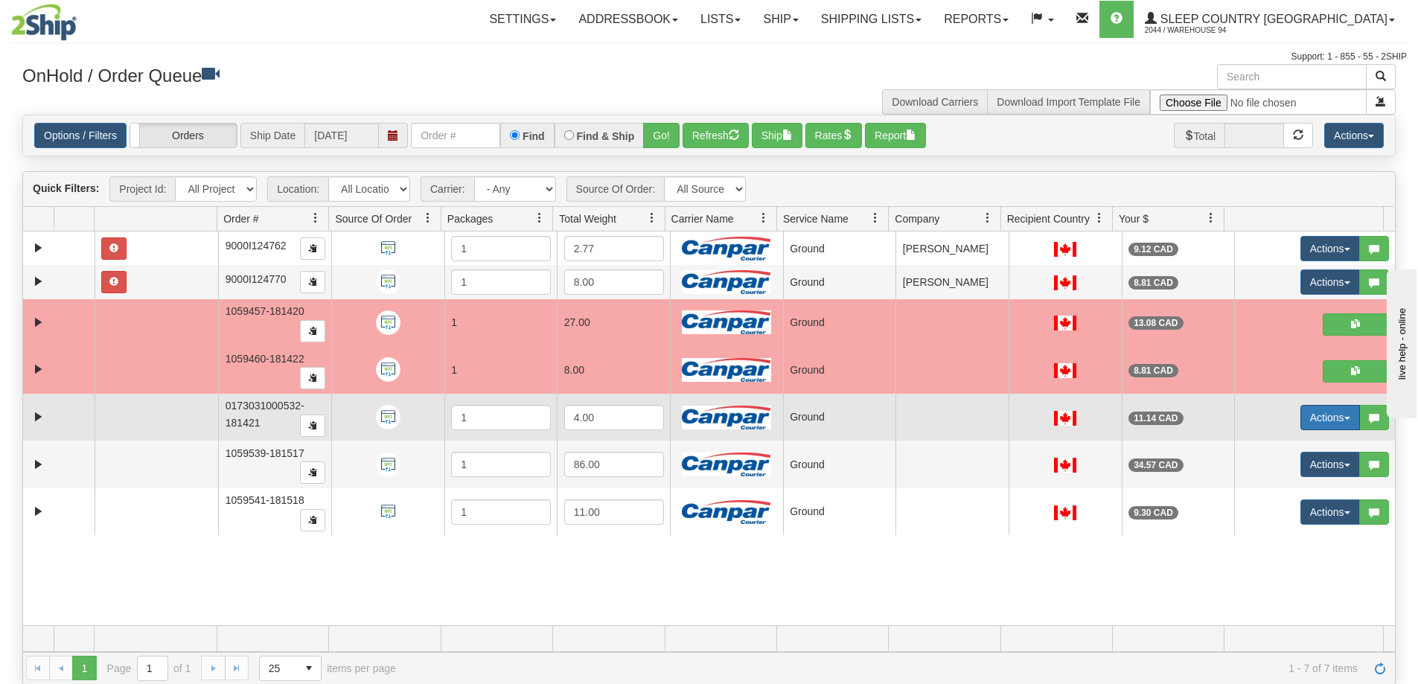
click at [1332, 412] on button "Actions" at bounding box center [1330, 417] width 60 height 25
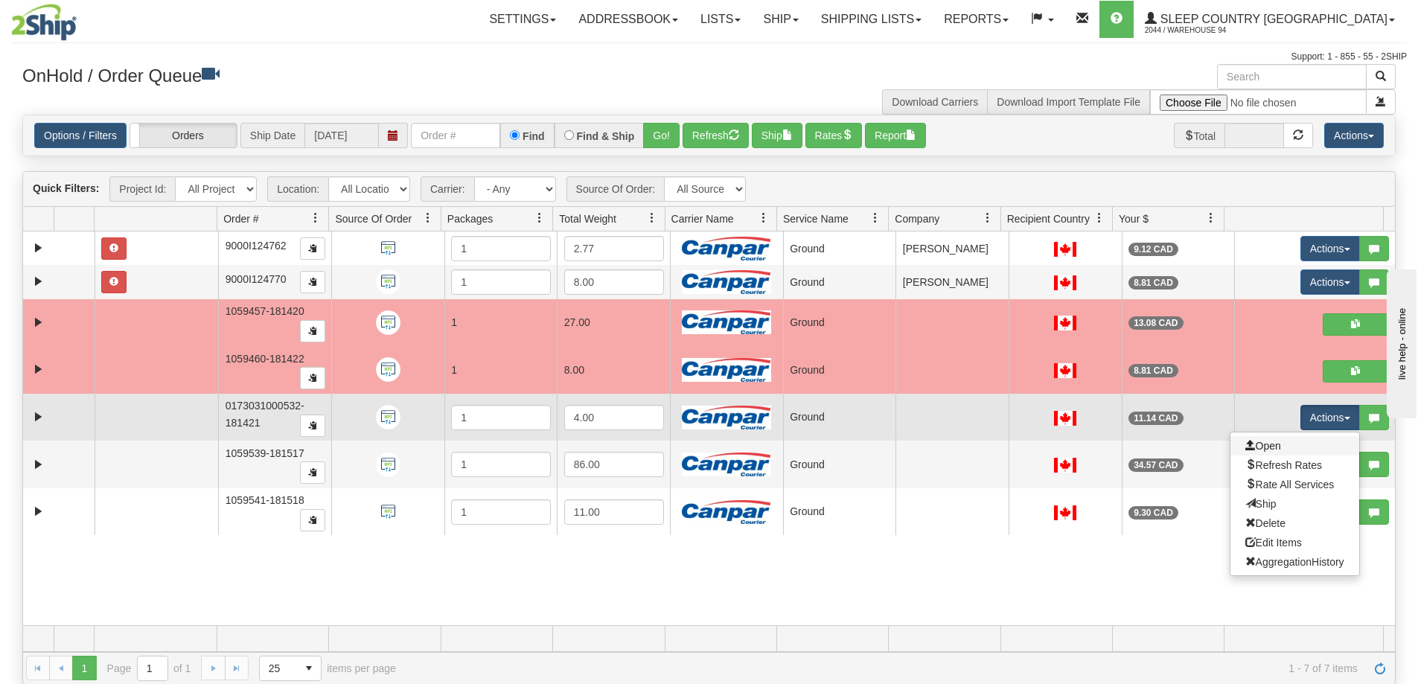
click at [1305, 444] on link "Open" at bounding box center [1294, 445] width 129 height 19
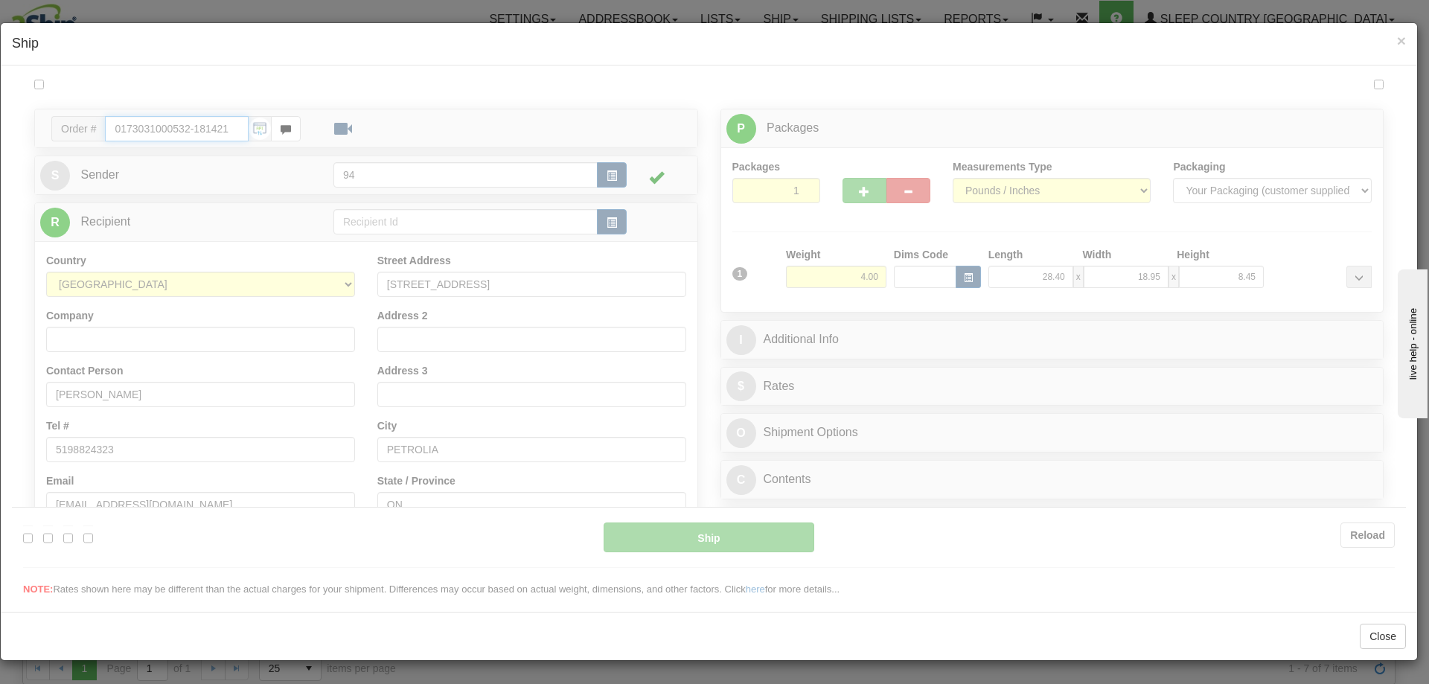
type input "1"
type input "14:07"
type input "16:00"
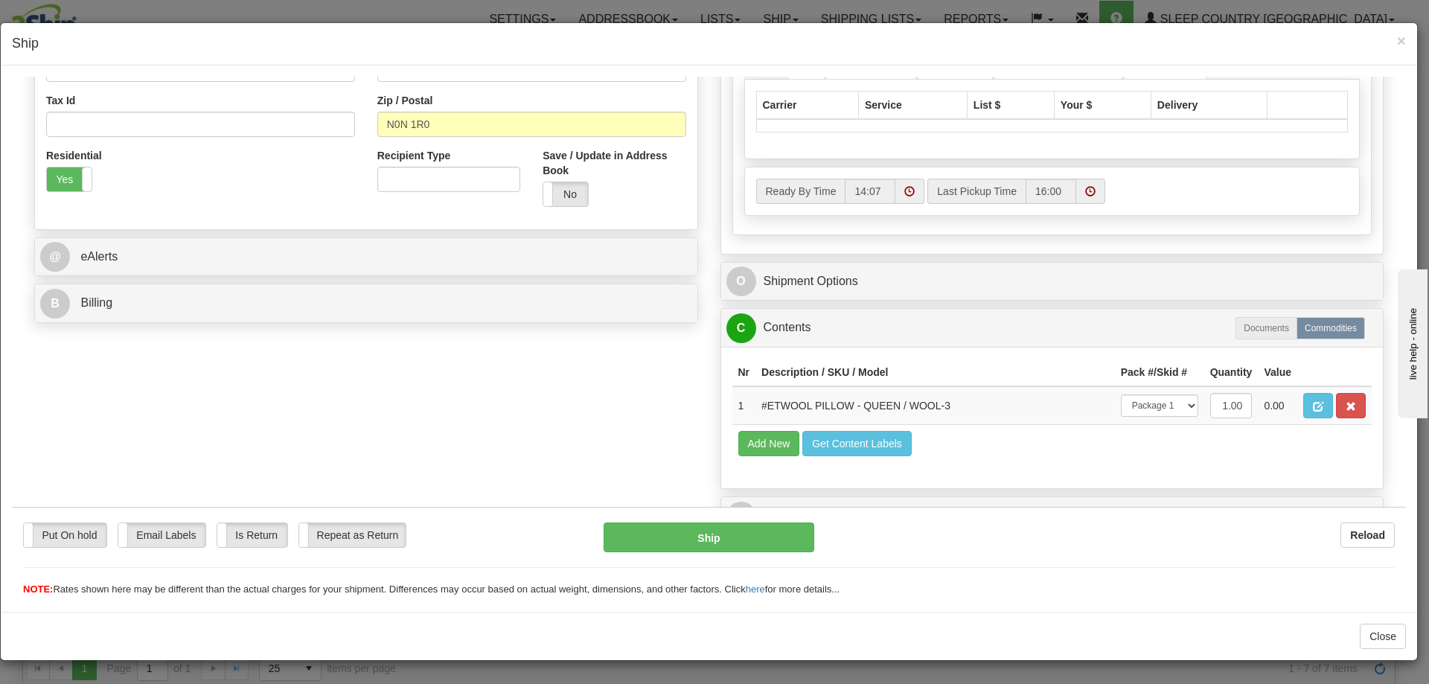
scroll to position [447, 0]
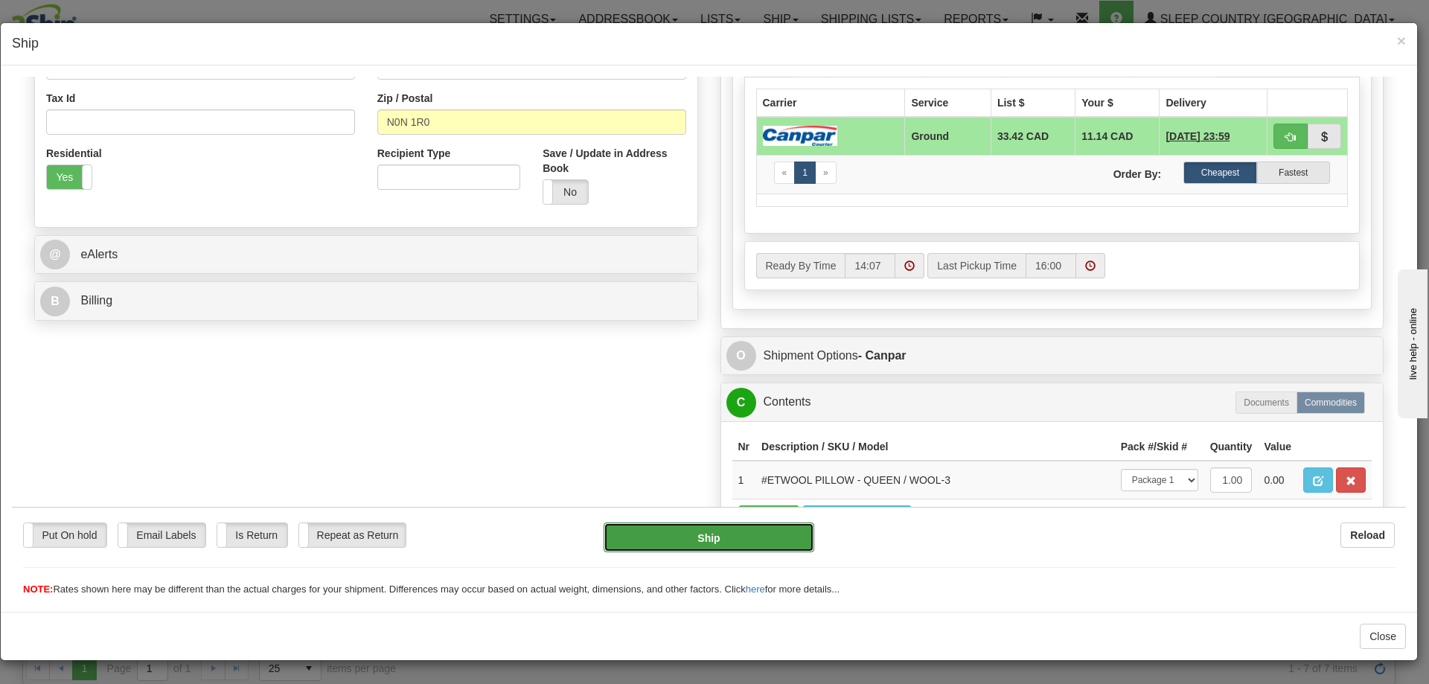
click at [721, 528] on button "Ship" at bounding box center [709, 537] width 210 height 30
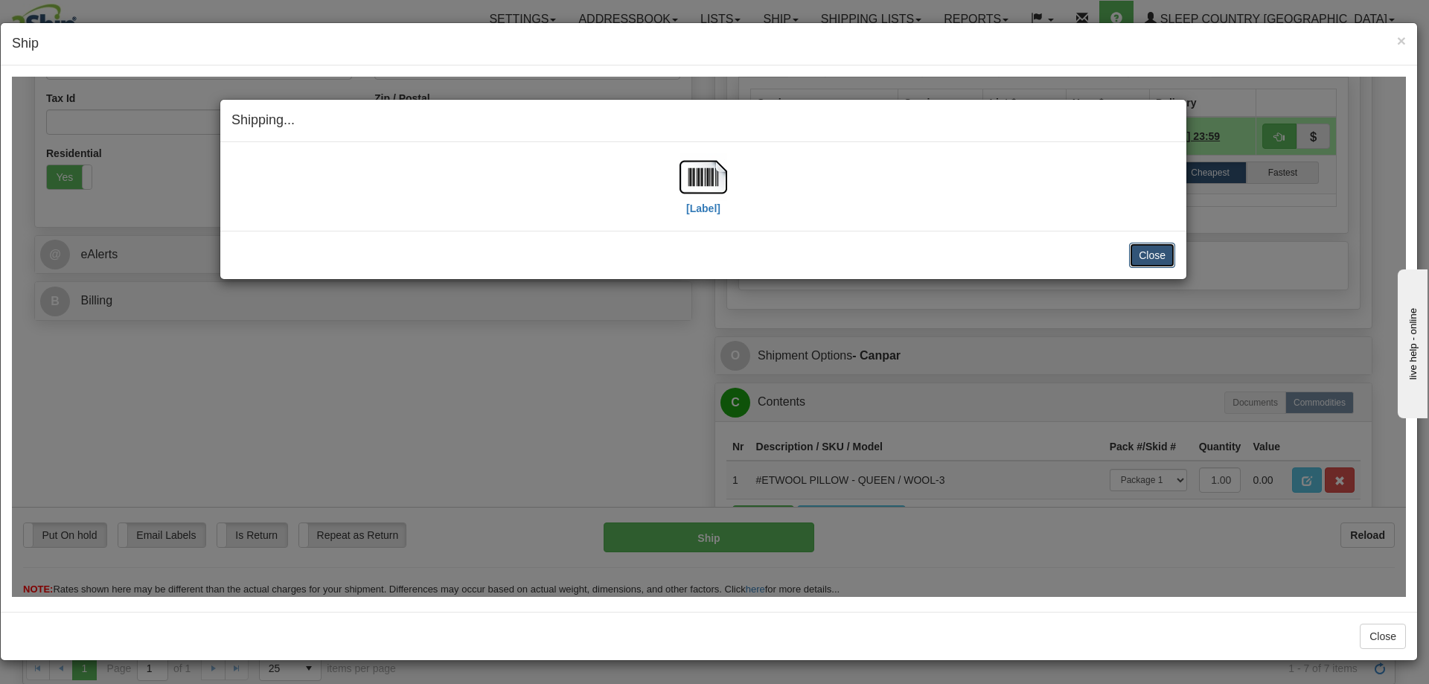
click at [1155, 253] on button "Close" at bounding box center [1152, 254] width 46 height 25
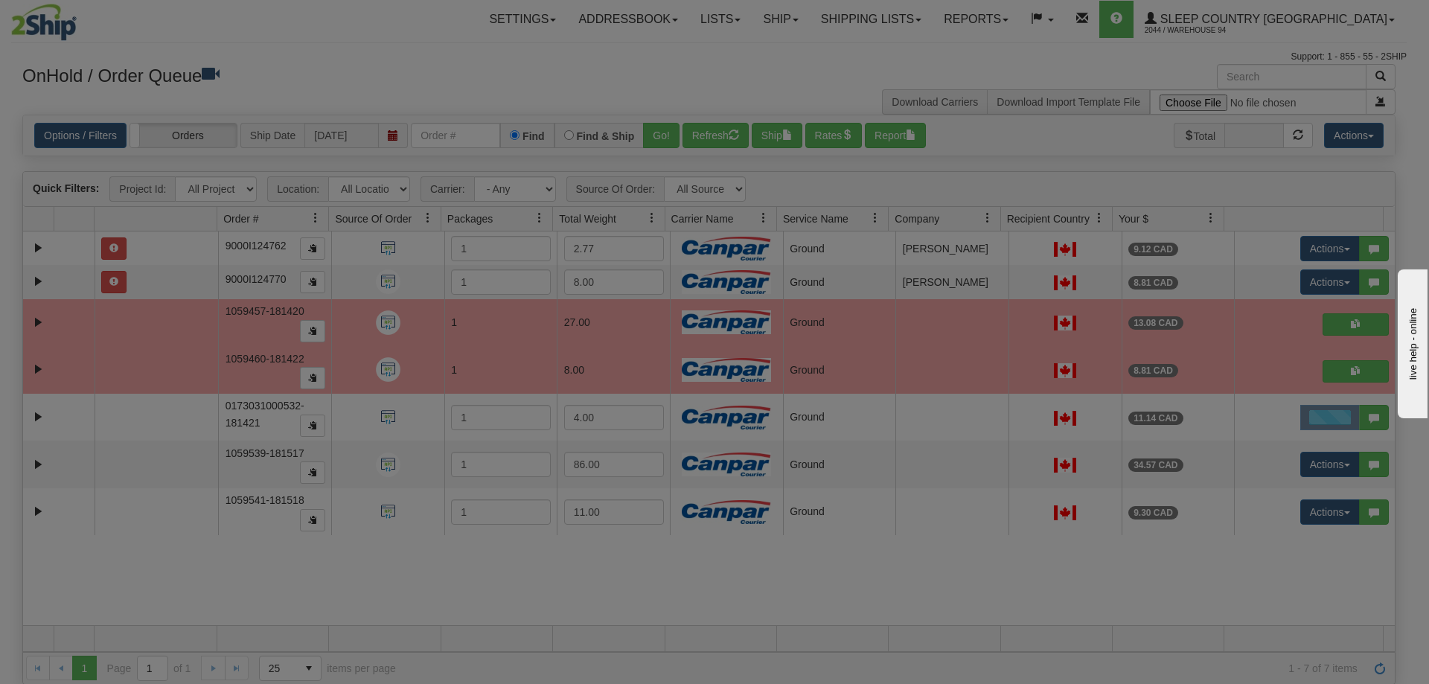
scroll to position [0, 0]
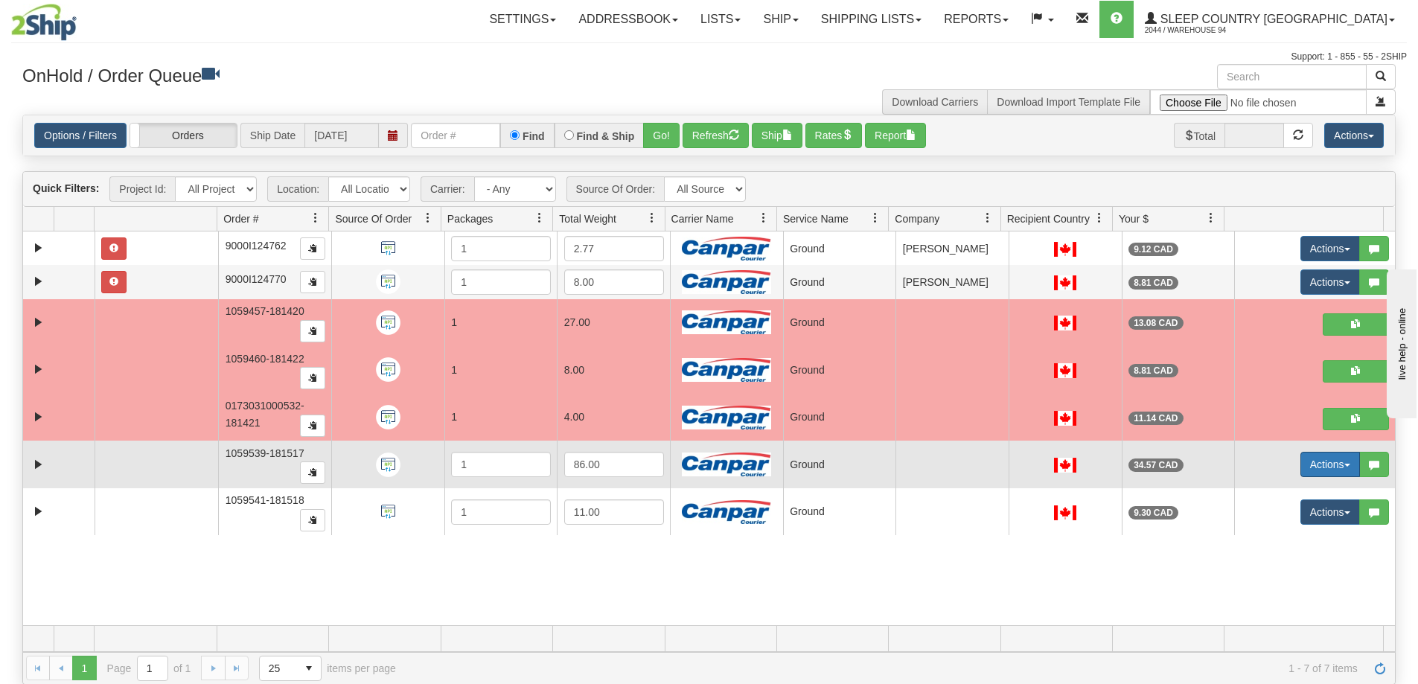
click at [1334, 462] on button "Actions" at bounding box center [1330, 464] width 60 height 25
click at [1305, 491] on link "Open" at bounding box center [1294, 492] width 129 height 19
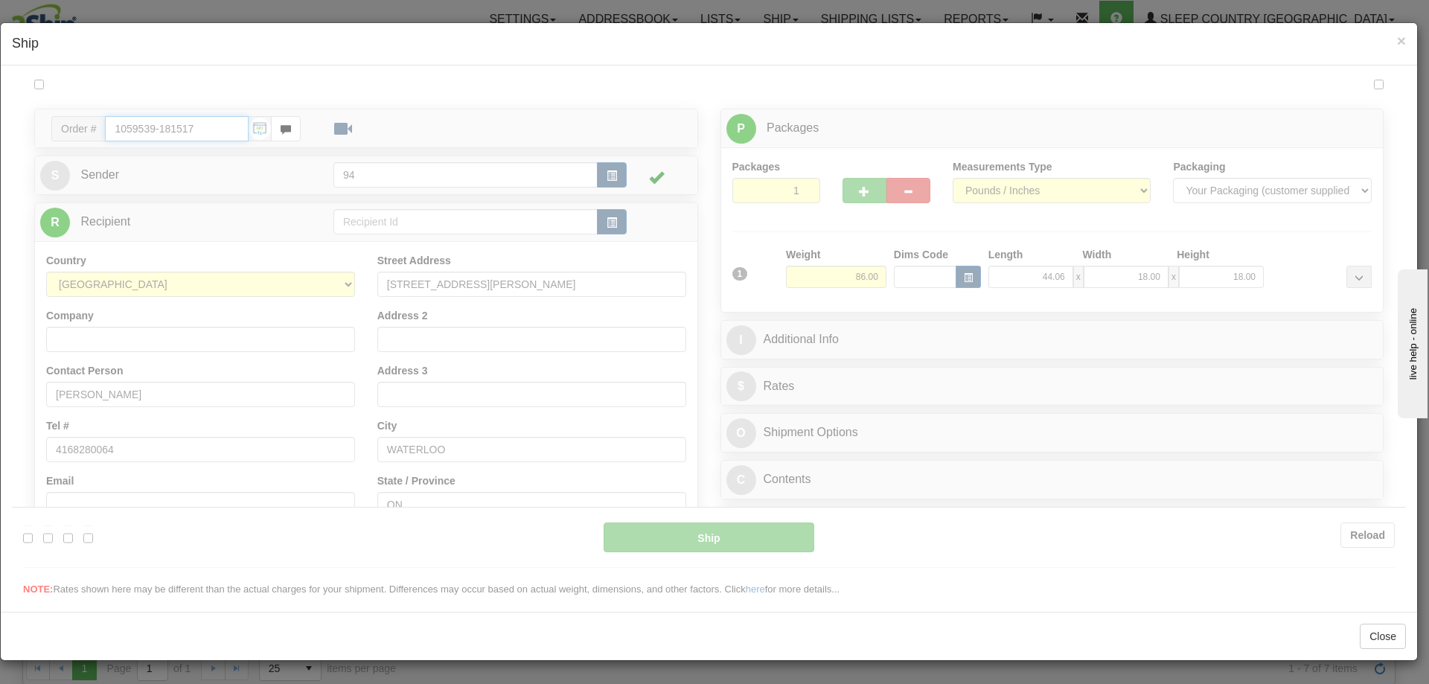
type input "1"
type input "14:07"
type input "16:00"
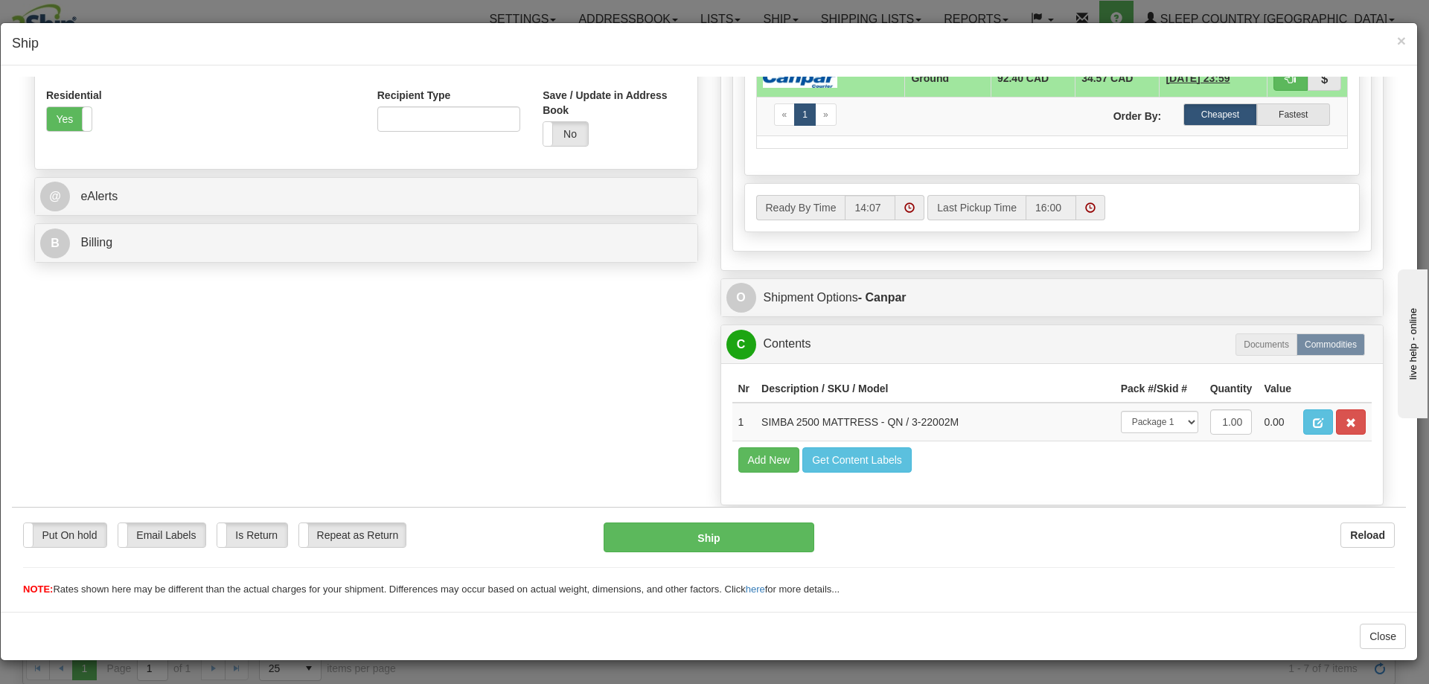
scroll to position [469, 0]
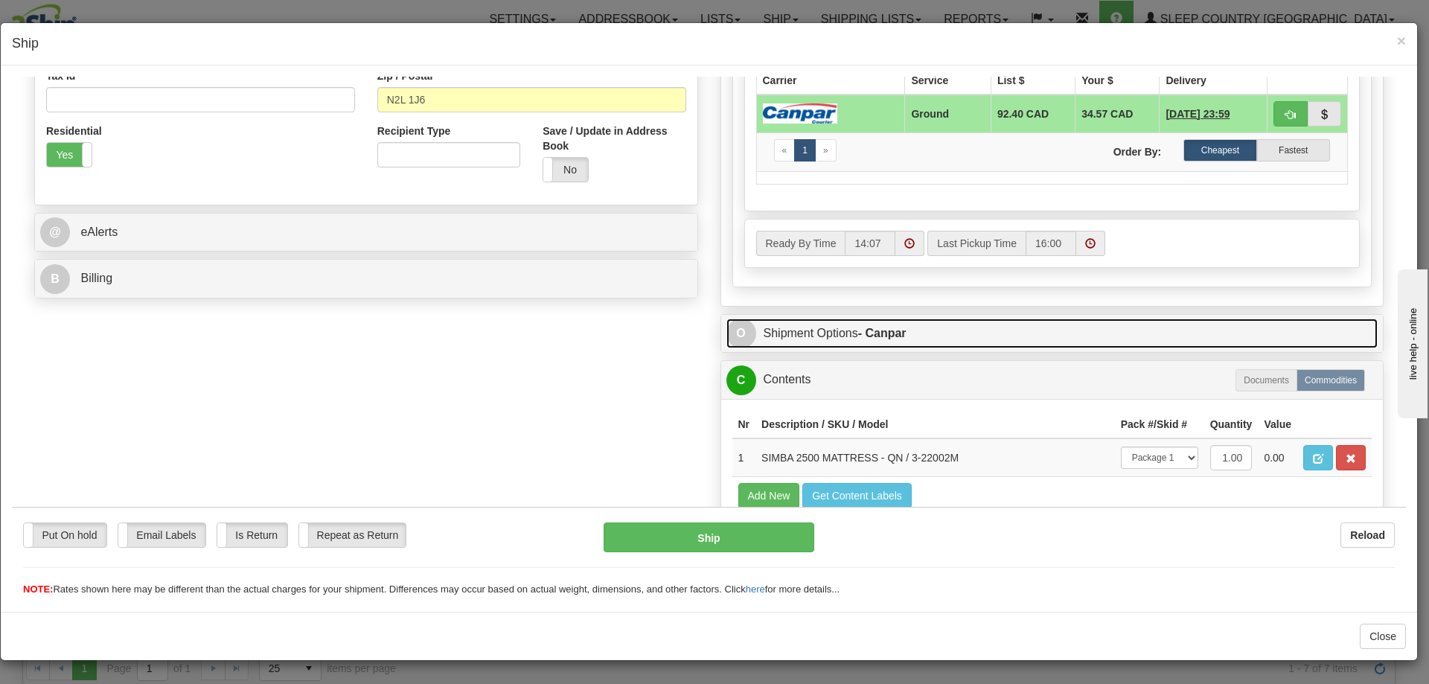
click at [843, 330] on link "O Shipment Options - Canpar" at bounding box center [1052, 333] width 652 height 31
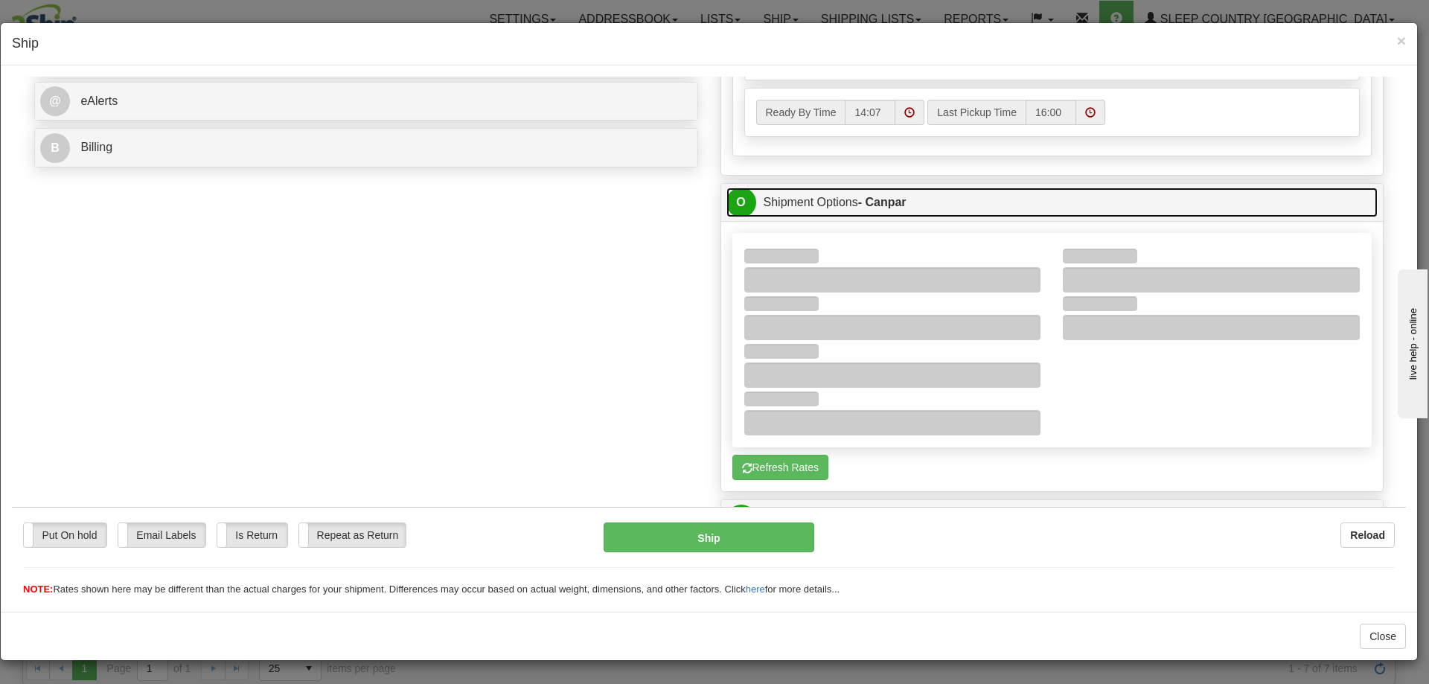
scroll to position [618, 0]
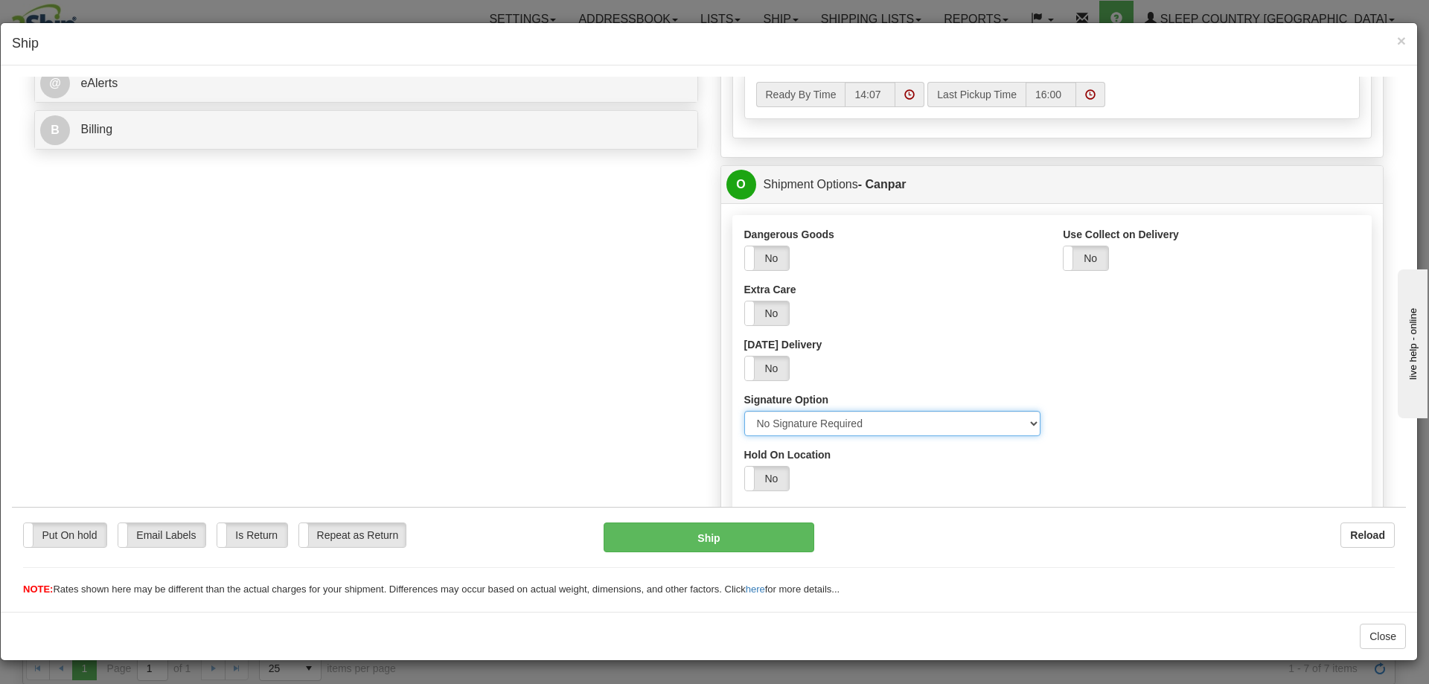
click at [1026, 422] on select "Please select No Signature Required Signature Required Adult Signature" at bounding box center [892, 422] width 297 height 25
select select "2"
click at [744, 410] on select "Please select No Signature Required Signature Required Adult Signature" at bounding box center [892, 422] width 297 height 25
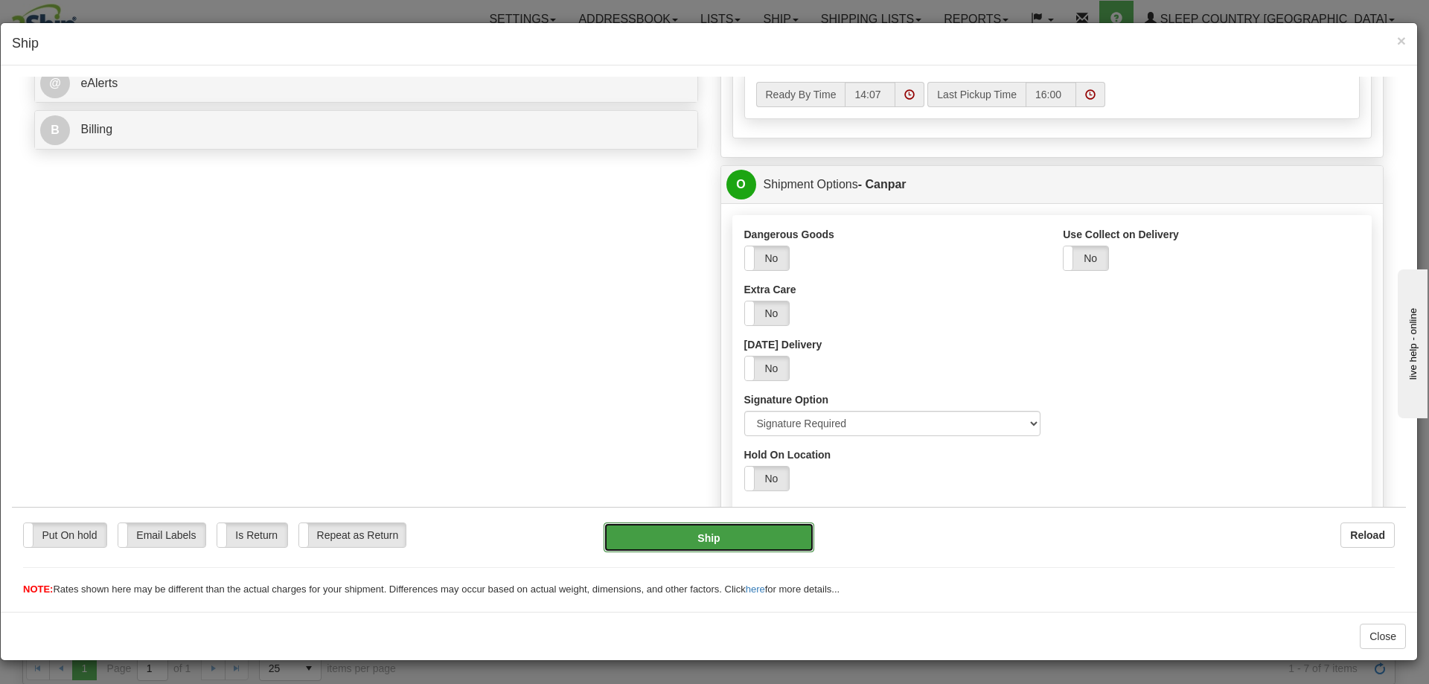
click at [773, 535] on button "Ship" at bounding box center [709, 537] width 210 height 30
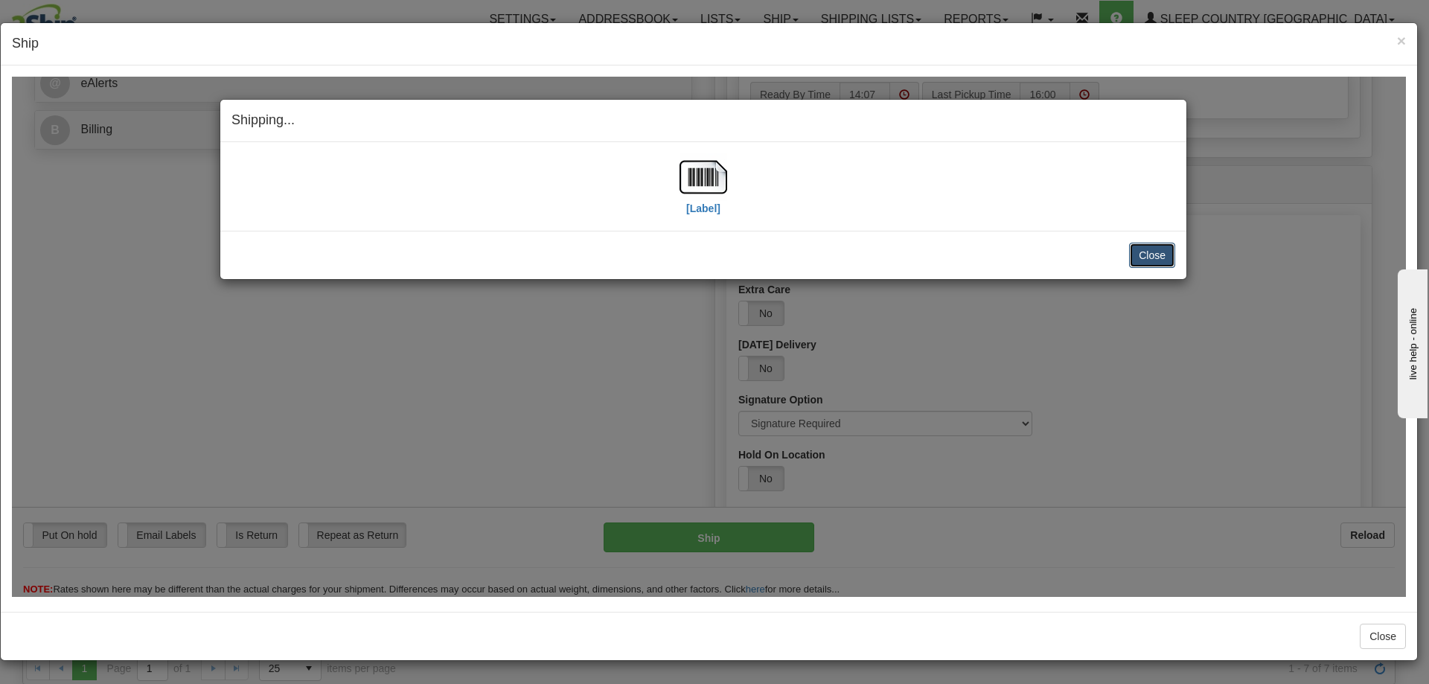
click at [1159, 252] on button "Close" at bounding box center [1152, 254] width 46 height 25
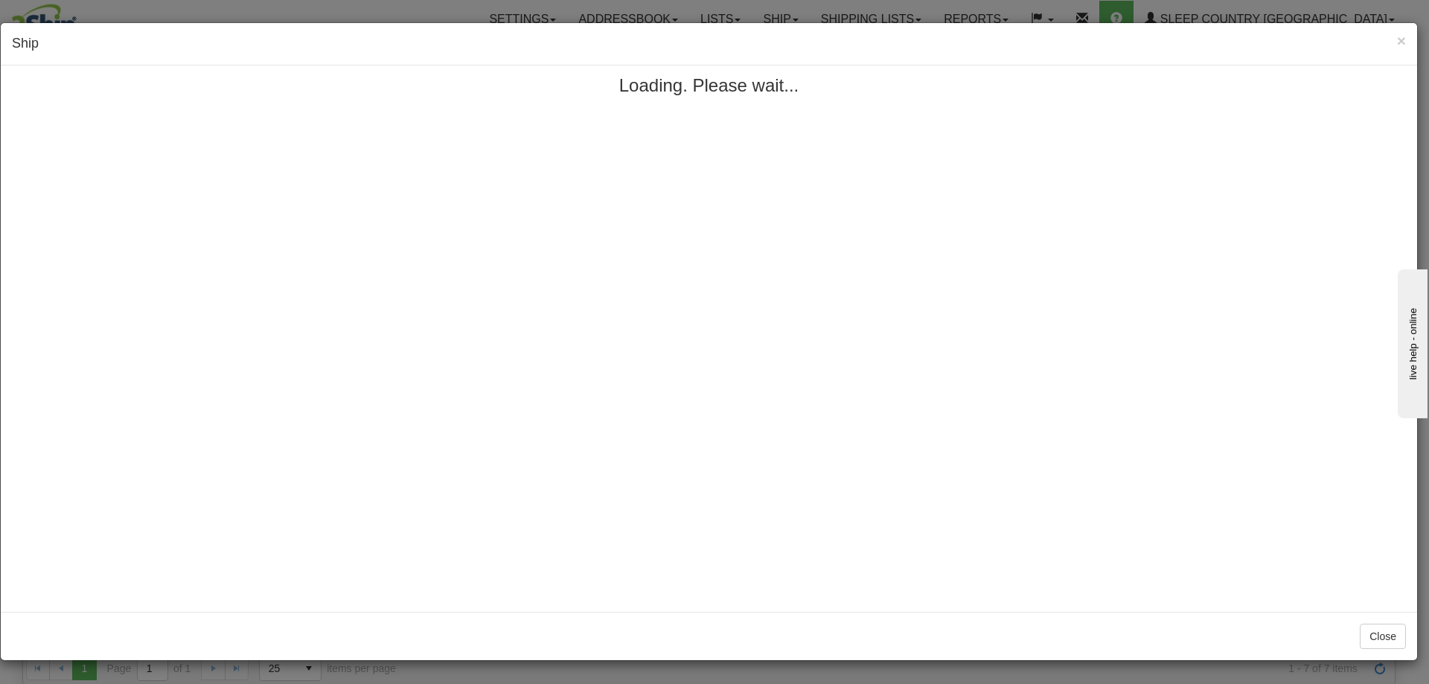
scroll to position [0, 0]
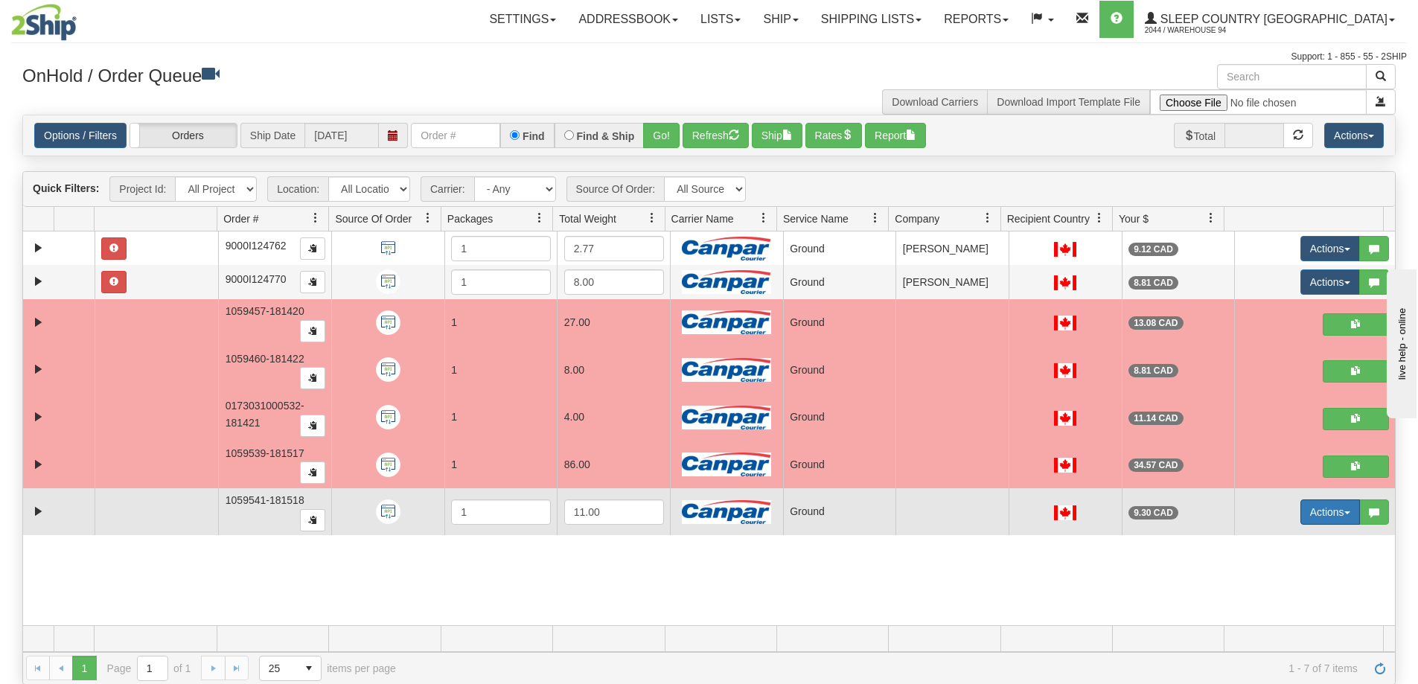
click at [1334, 510] on button "Actions" at bounding box center [1330, 511] width 60 height 25
click at [1305, 546] on link "Open" at bounding box center [1294, 540] width 129 height 19
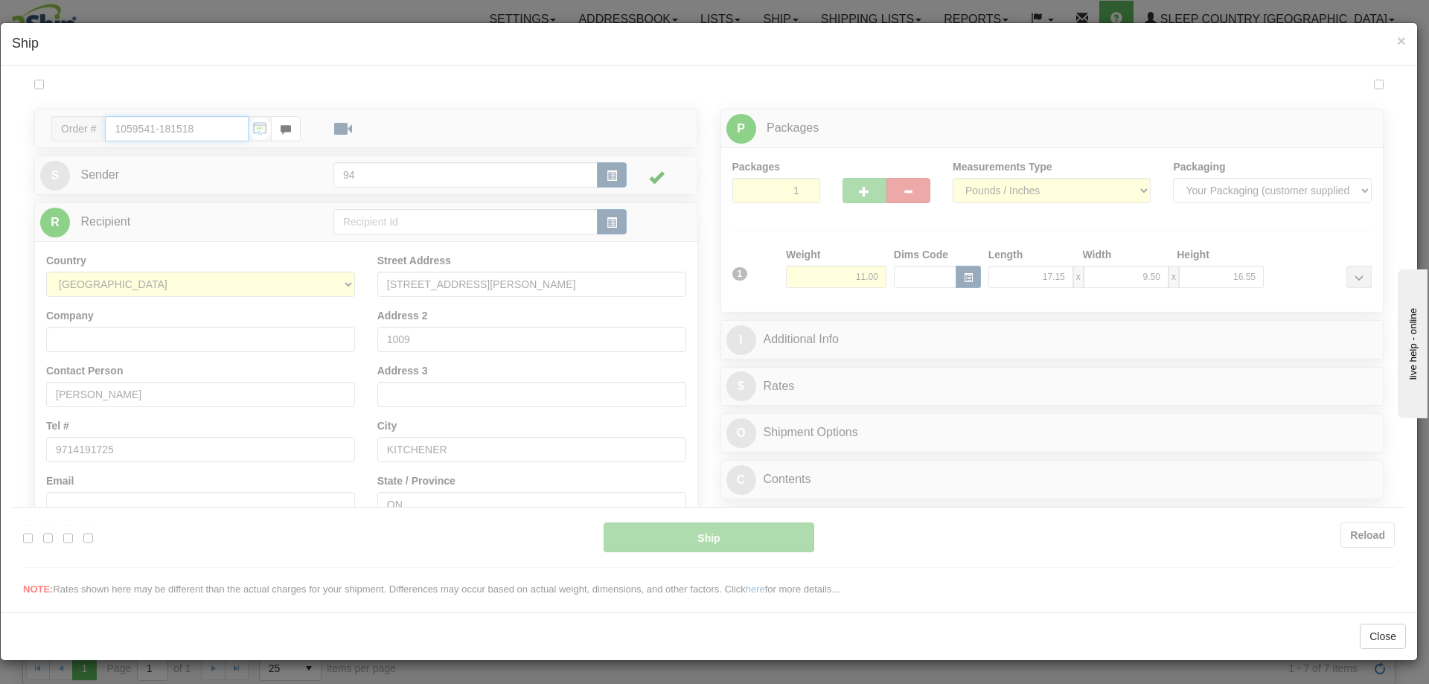
type input "1"
type input "14:08"
type input "16:00"
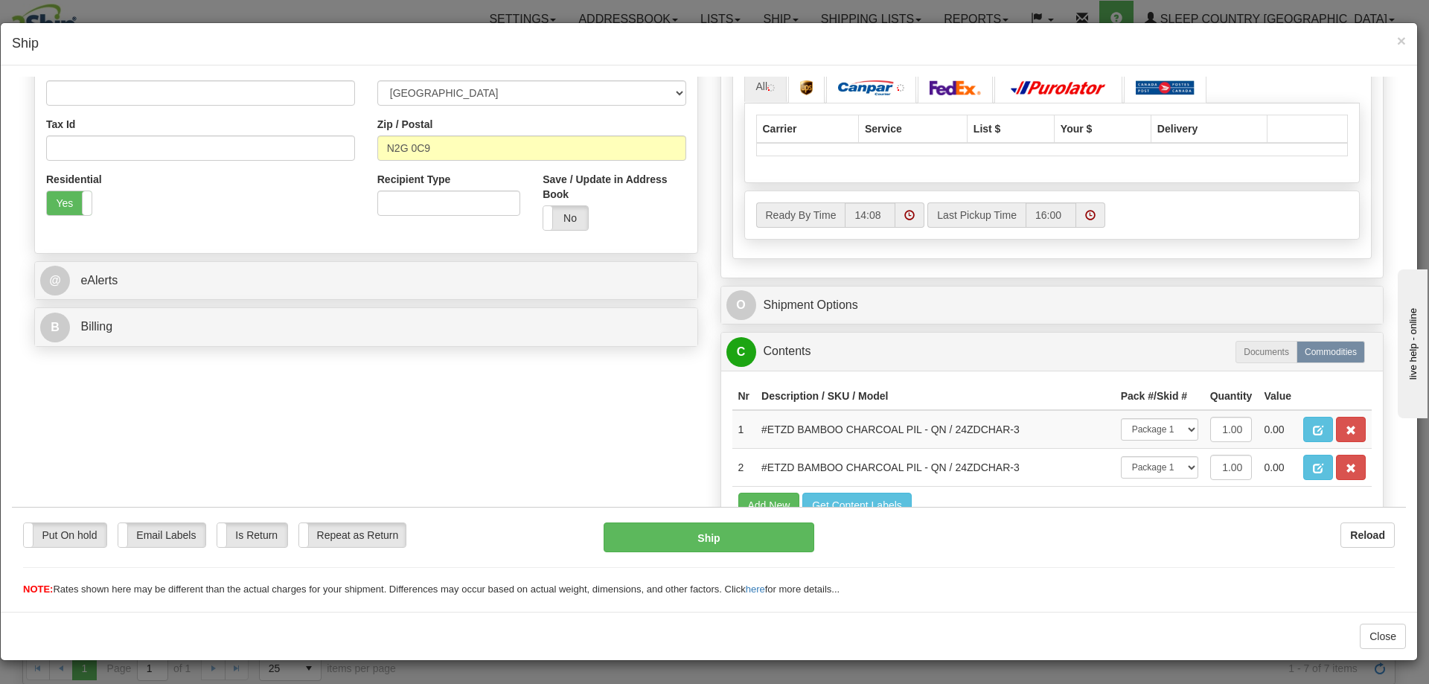
scroll to position [447, 0]
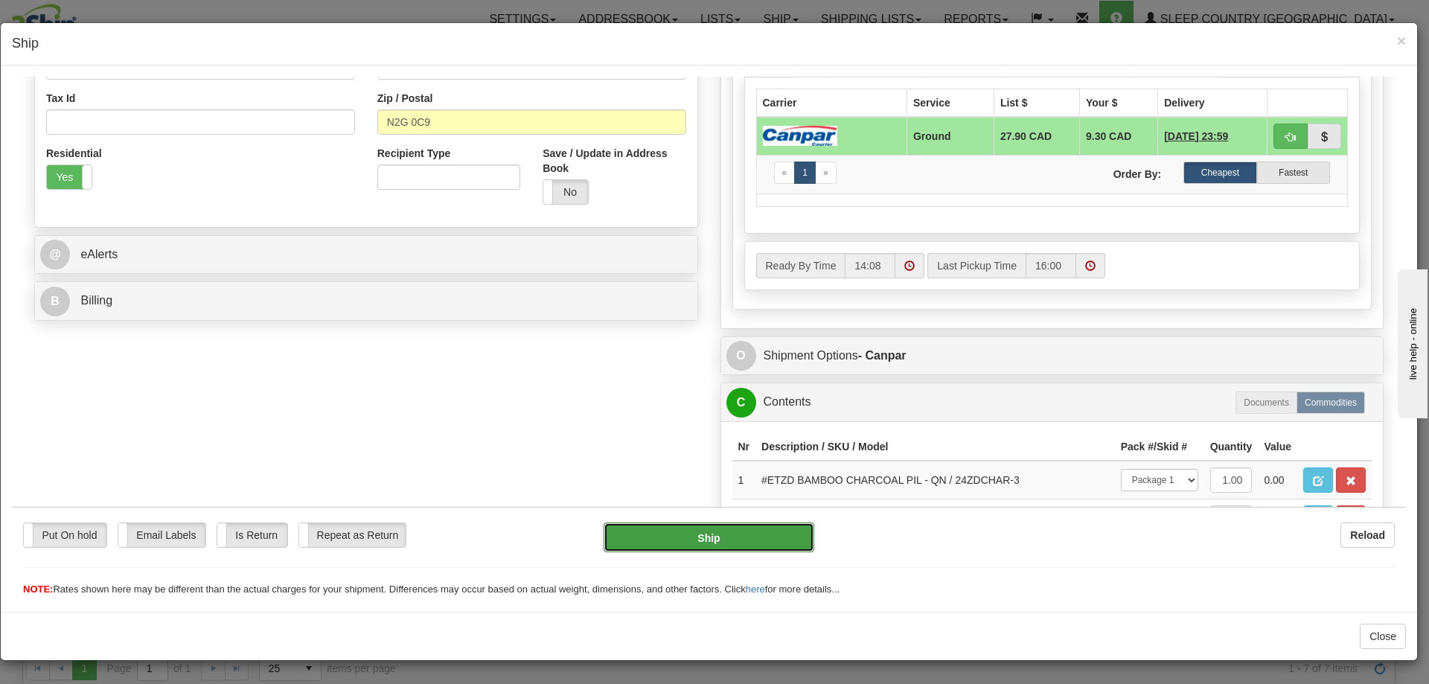
click at [732, 525] on button "Ship" at bounding box center [709, 537] width 210 height 30
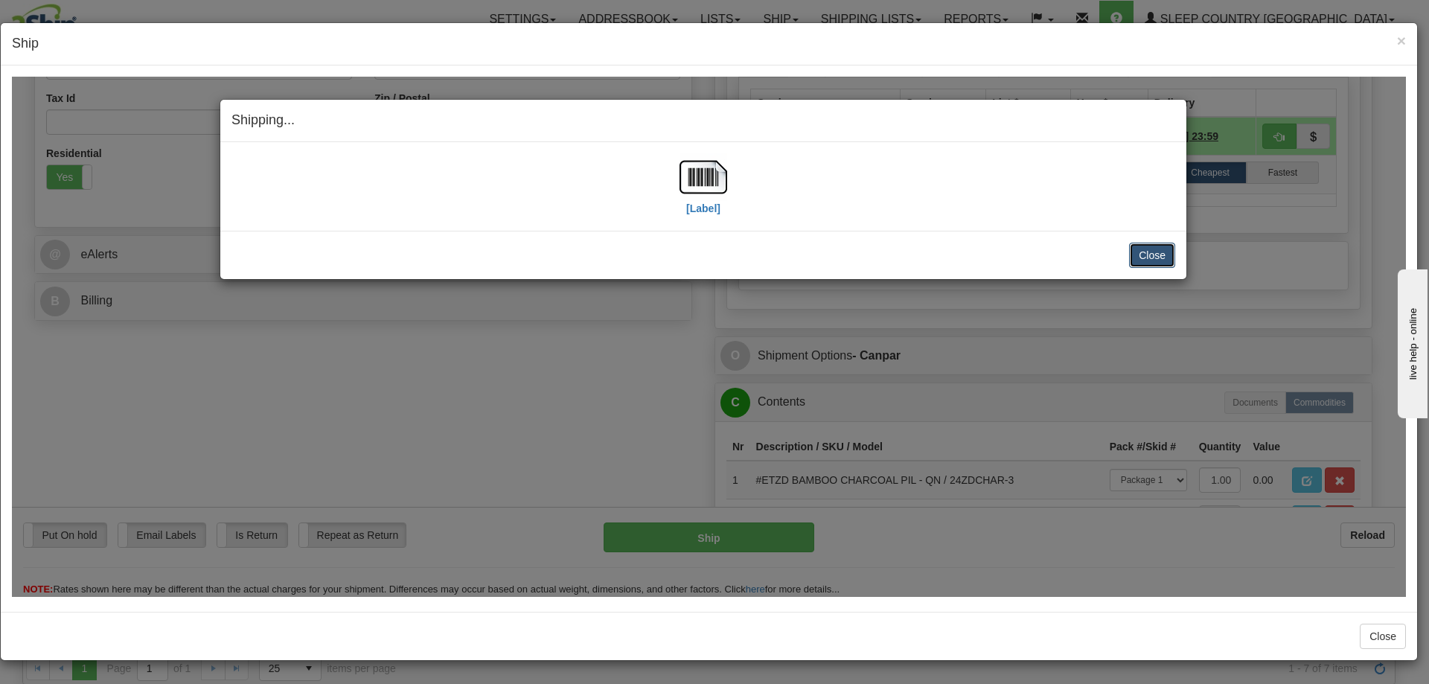
click at [1143, 249] on button "Close" at bounding box center [1152, 254] width 46 height 25
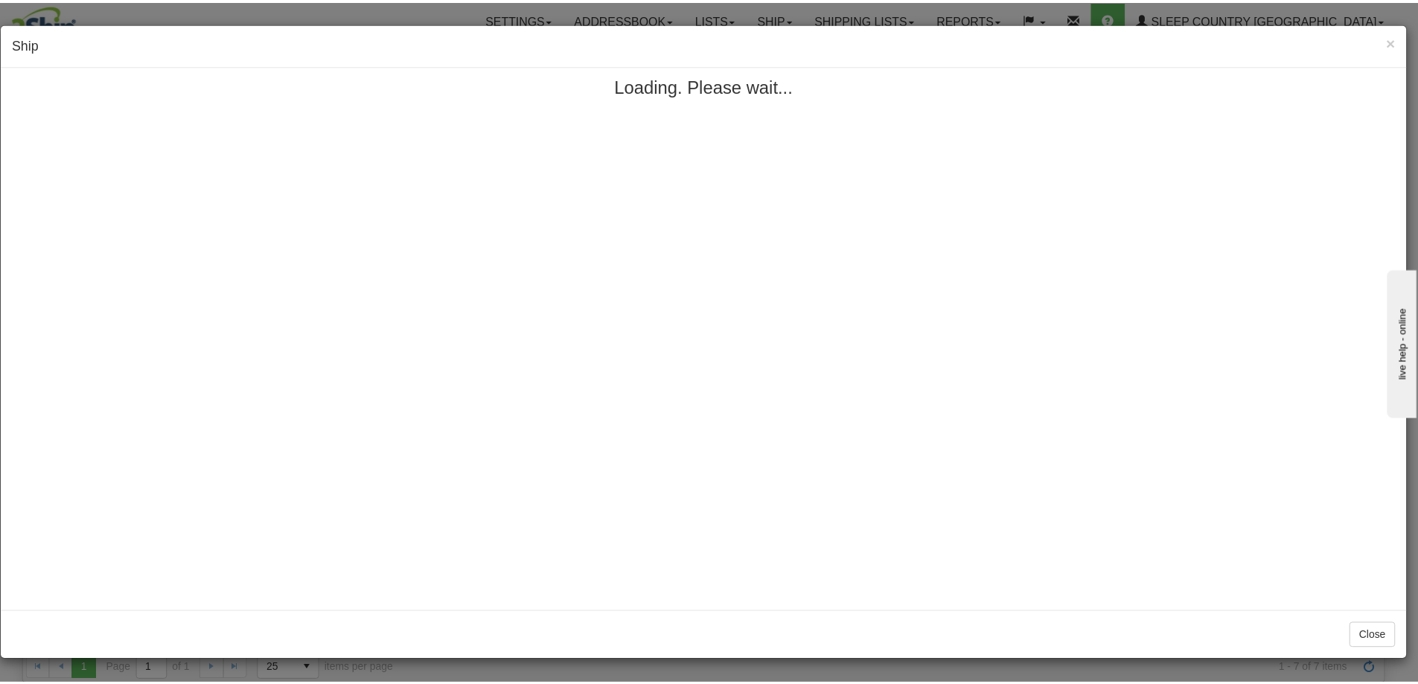
scroll to position [0, 0]
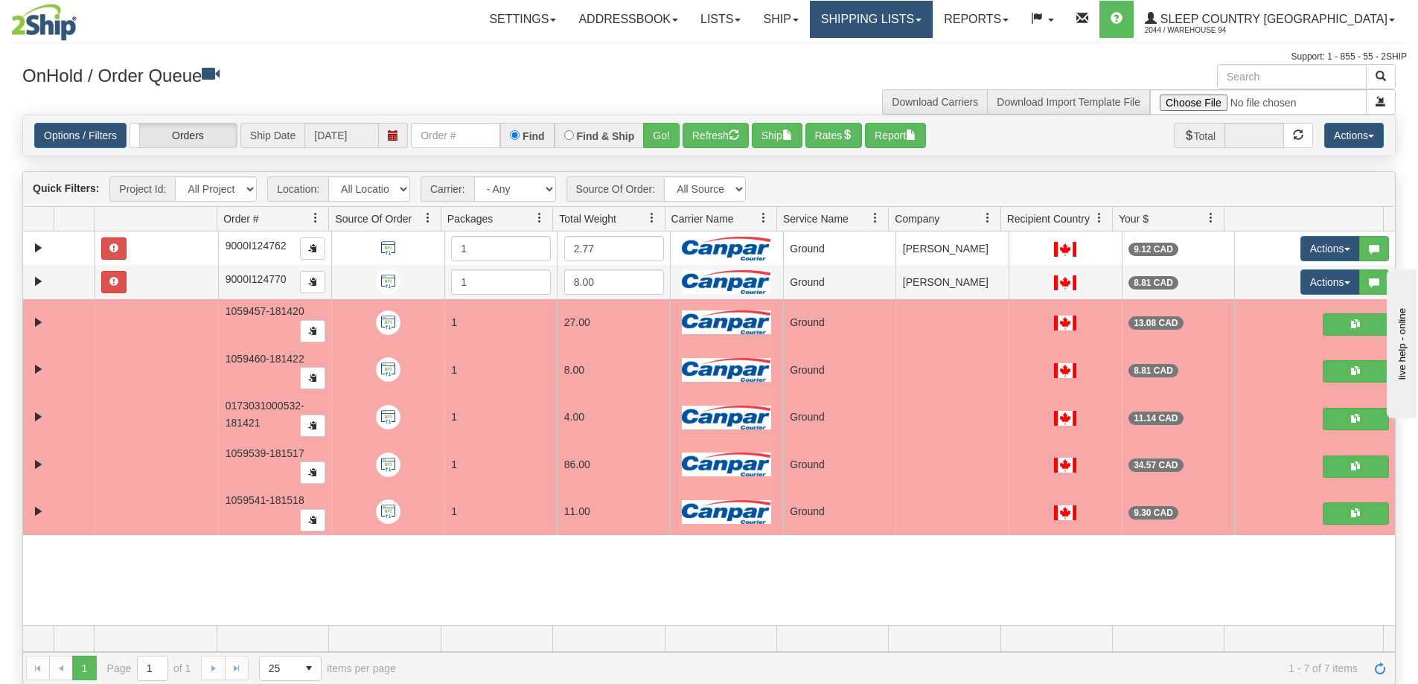
click at [933, 18] on link "Shipping lists" at bounding box center [871, 19] width 123 height 37
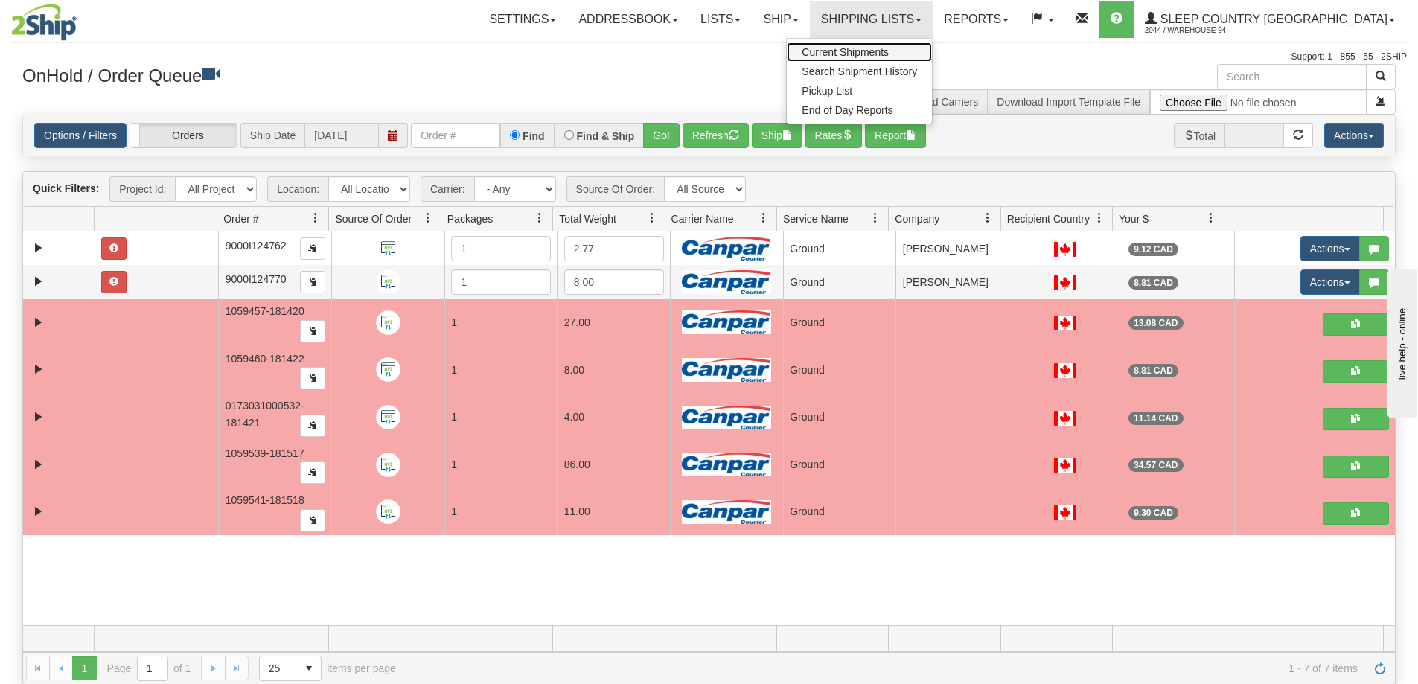
click at [932, 48] on link "Current Shipments" at bounding box center [859, 51] width 145 height 19
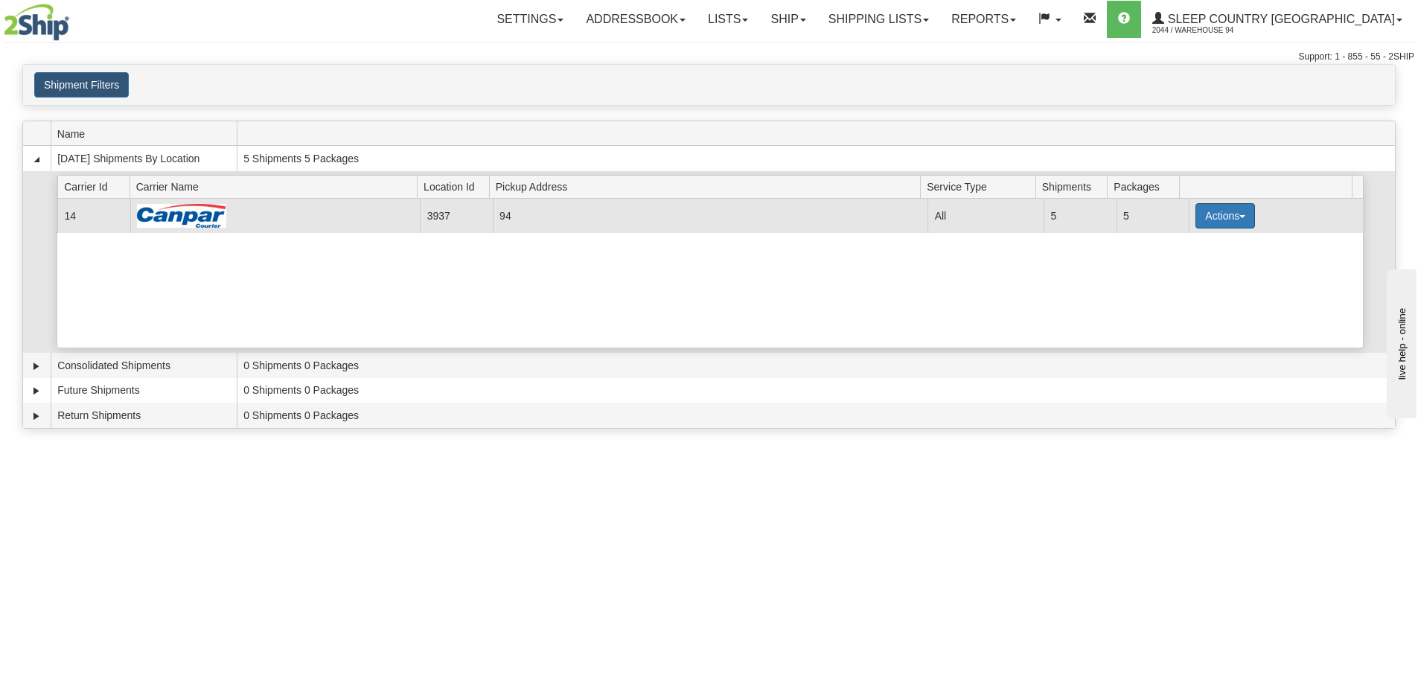
click at [1239, 215] on span "button" at bounding box center [1242, 216] width 6 height 3
click at [1193, 321] on link "Print" at bounding box center [1194, 321] width 119 height 19
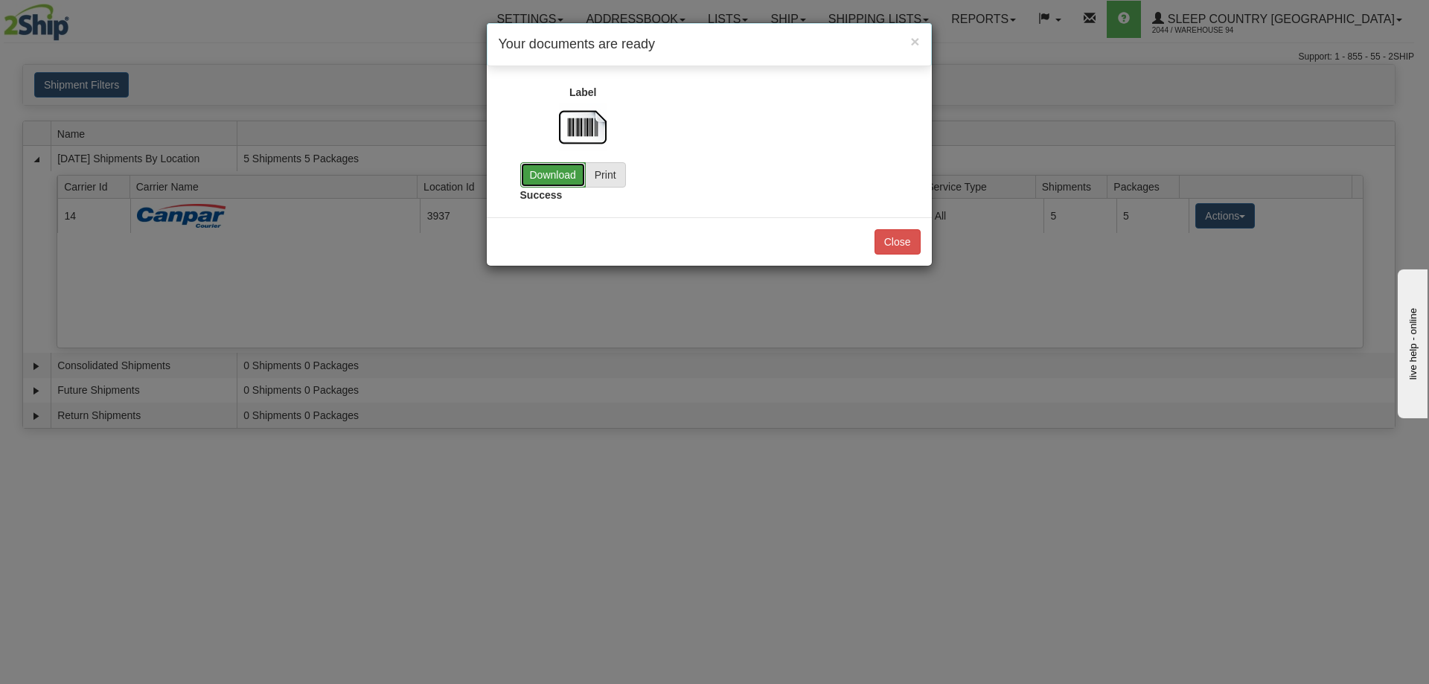
click at [560, 173] on link "Download" at bounding box center [552, 174] width 65 height 25
click at [536, 177] on link "Download" at bounding box center [552, 174] width 65 height 25
click at [557, 170] on link "Download" at bounding box center [552, 174] width 65 height 25
